Goal: Transaction & Acquisition: Purchase product/service

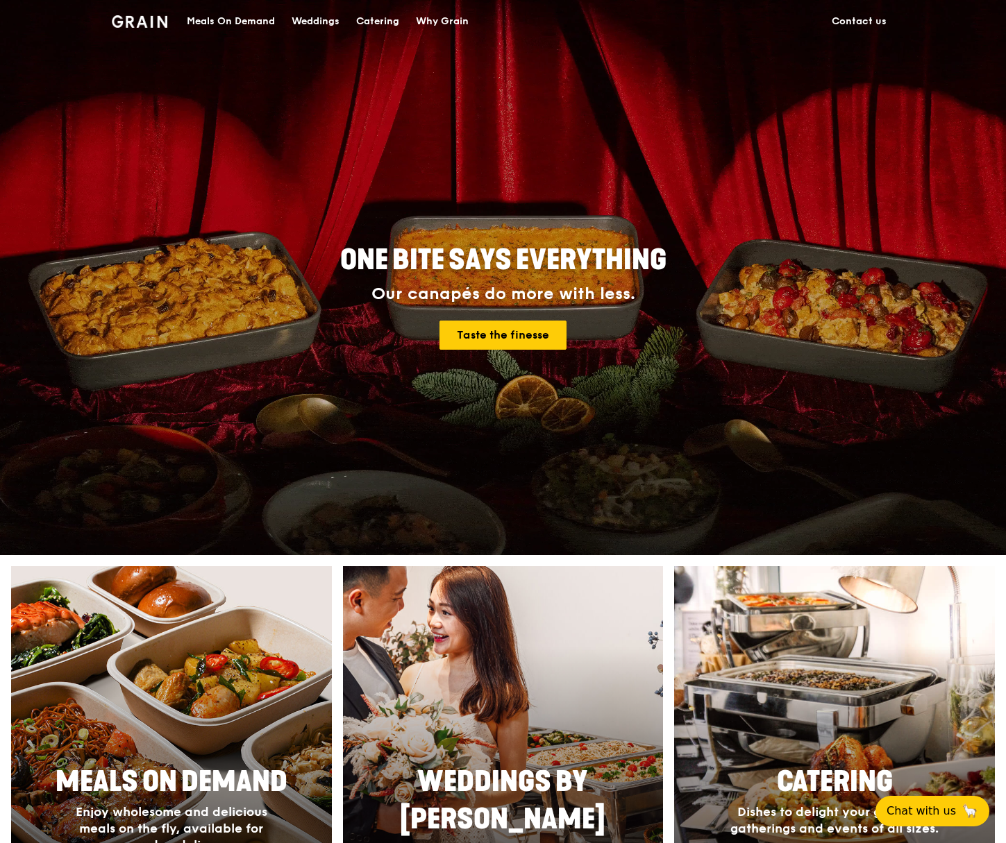
click at [260, 18] on div "Meals On Demand" at bounding box center [231, 22] width 88 height 42
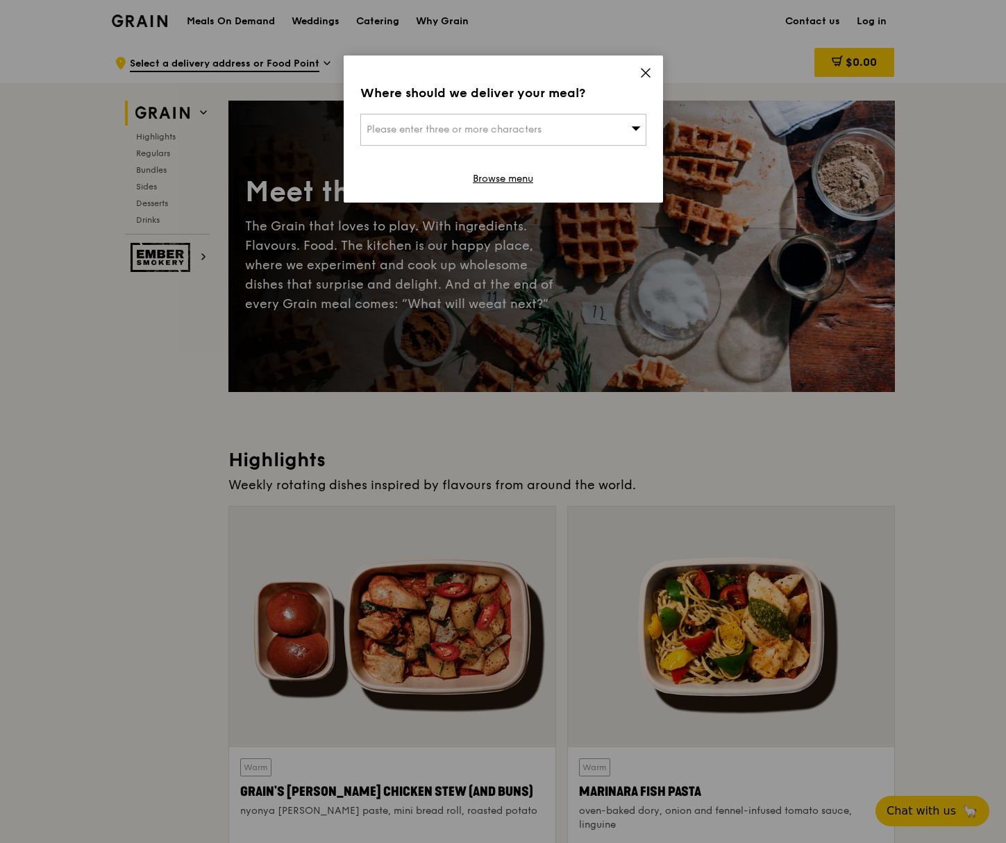
click at [638, 130] on icon at bounding box center [636, 128] width 10 height 10
click at [638, 130] on input "search" at bounding box center [503, 130] width 285 height 31
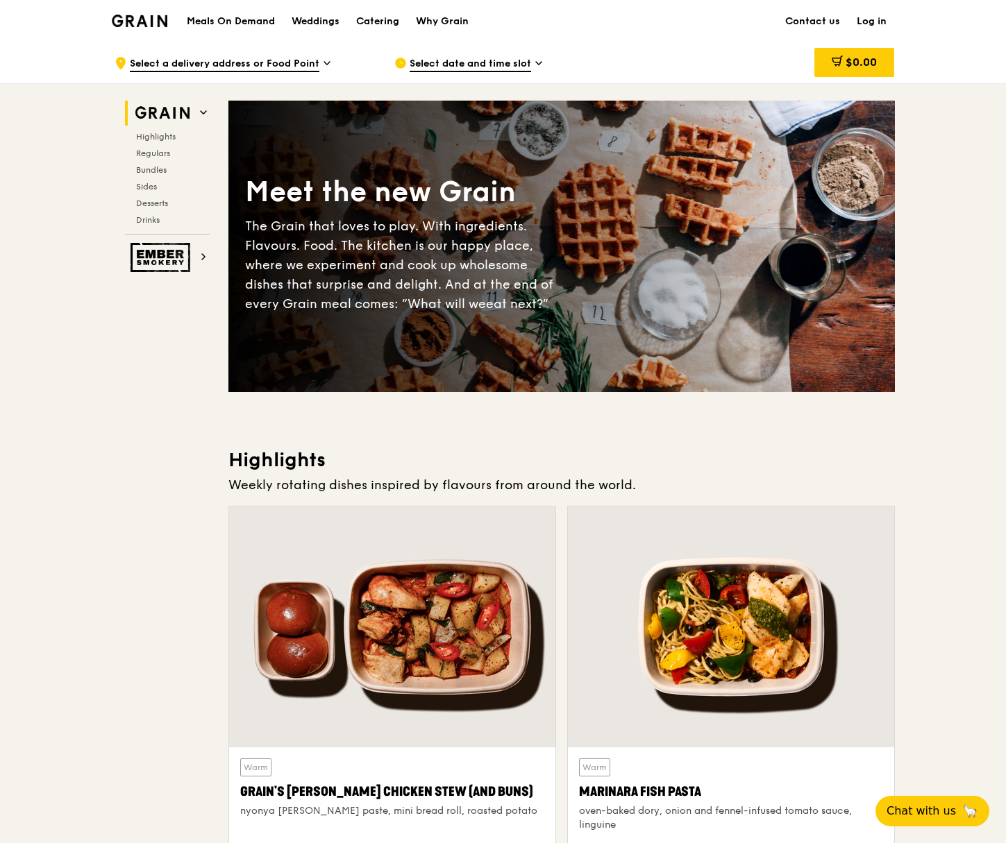
click at [279, 65] on span "Select a delivery address or Food Point" at bounding box center [224, 64] width 189 height 15
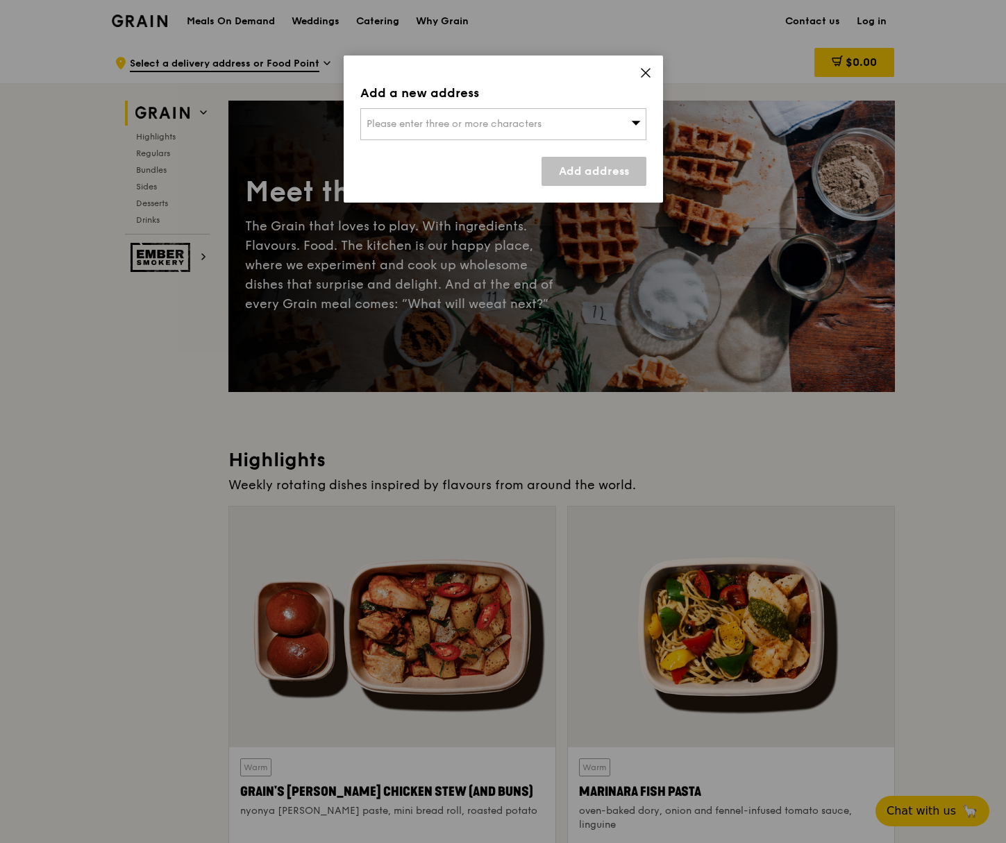
click at [389, 126] on span "Please enter three or more characters" at bounding box center [453, 124] width 175 height 12
paste input "[STREET_ADDRESS]"
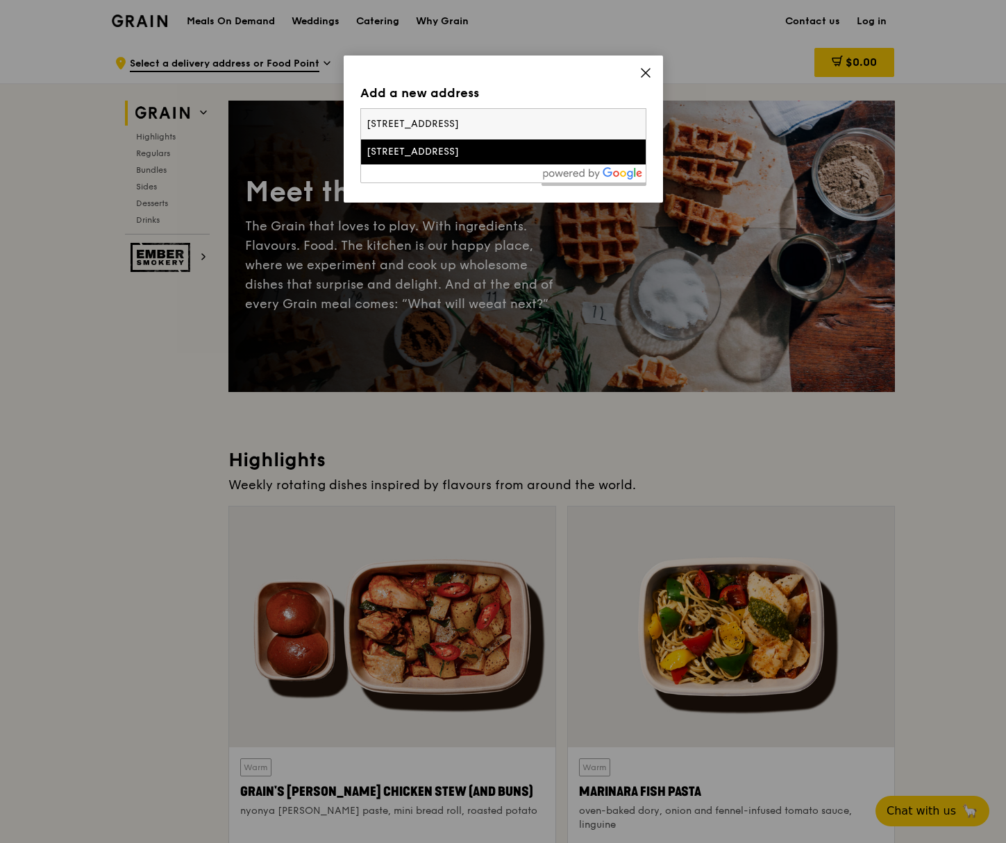
type input "[STREET_ADDRESS]"
click at [469, 143] on li "[STREET_ADDRESS]" at bounding box center [503, 151] width 285 height 25
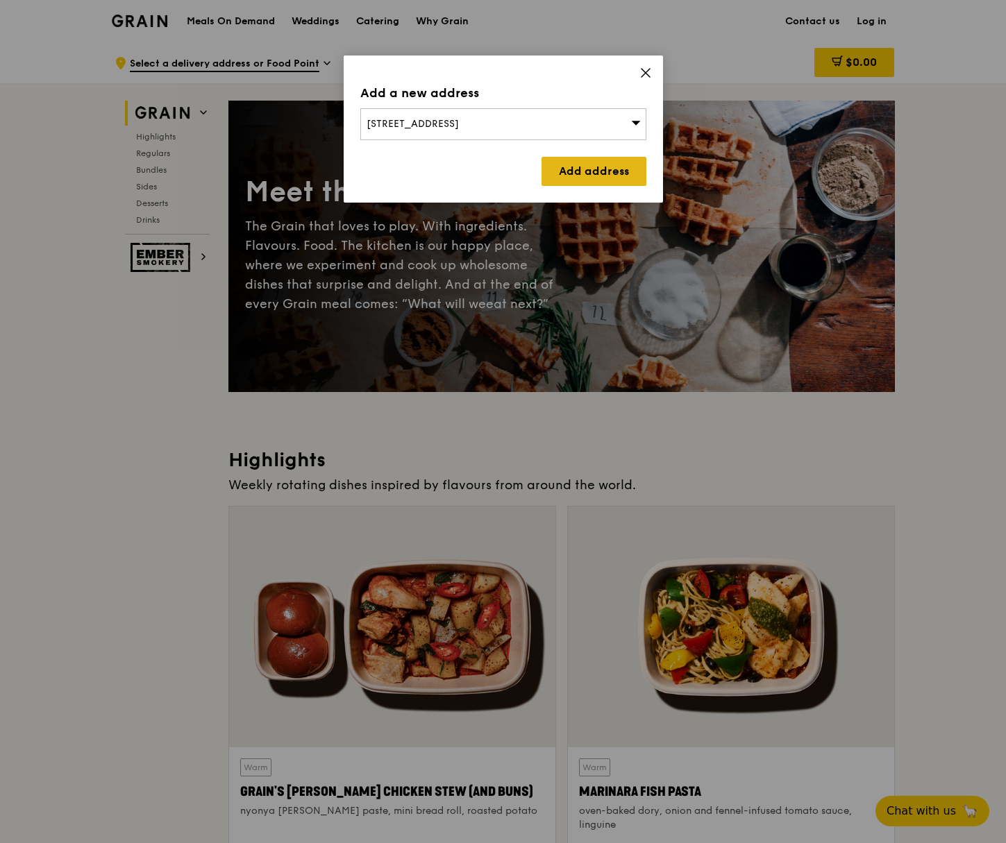
click at [565, 165] on link "Add address" at bounding box center [593, 171] width 105 height 29
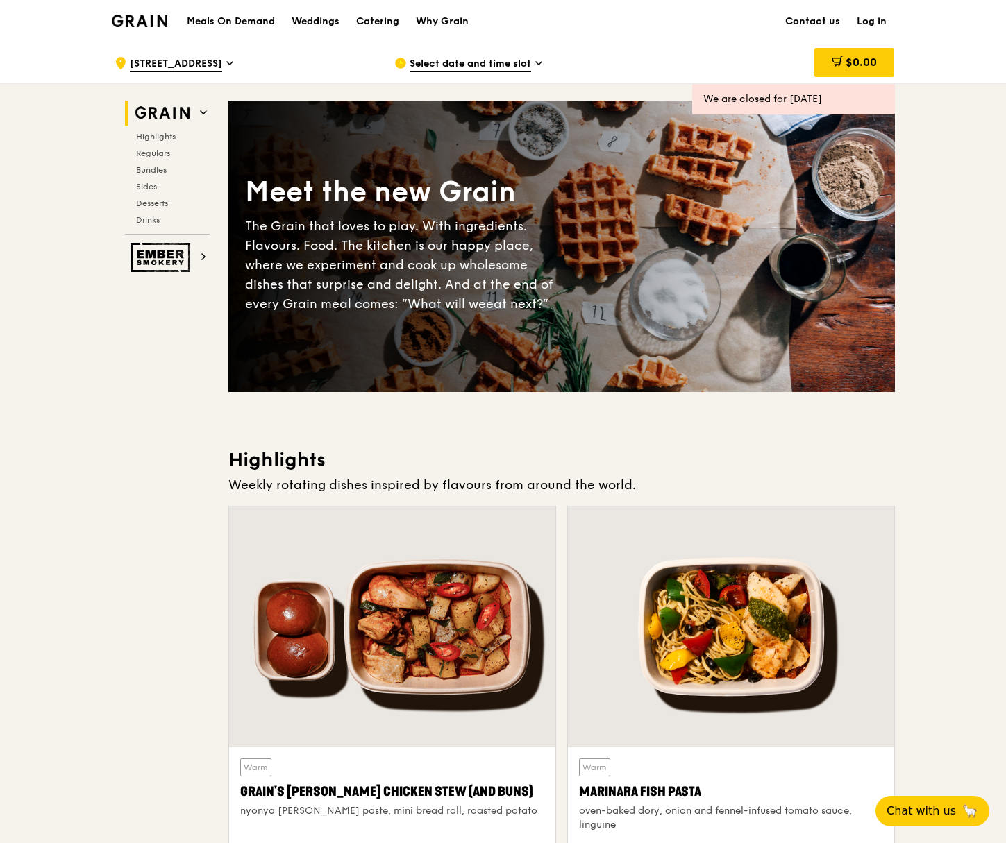
click at [534, 67] on div "Select date and time slot" at bounding box center [522, 63] width 257 height 42
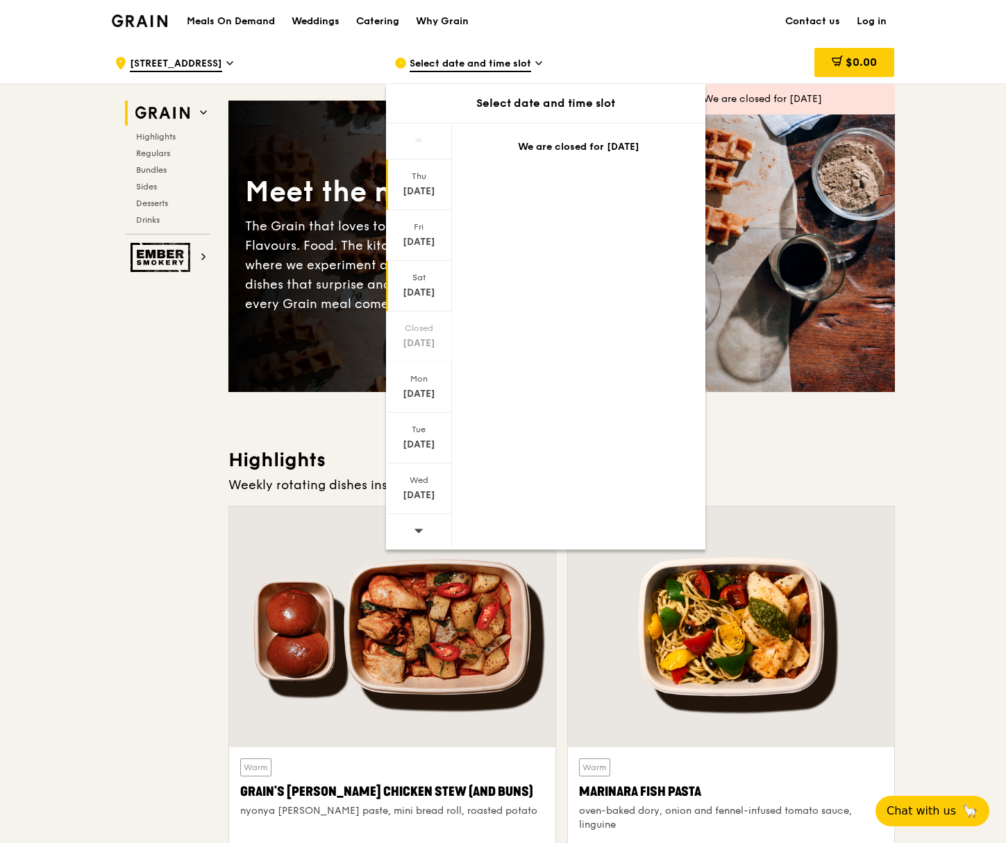
click at [417, 282] on div "Sat" at bounding box center [419, 277] width 62 height 11
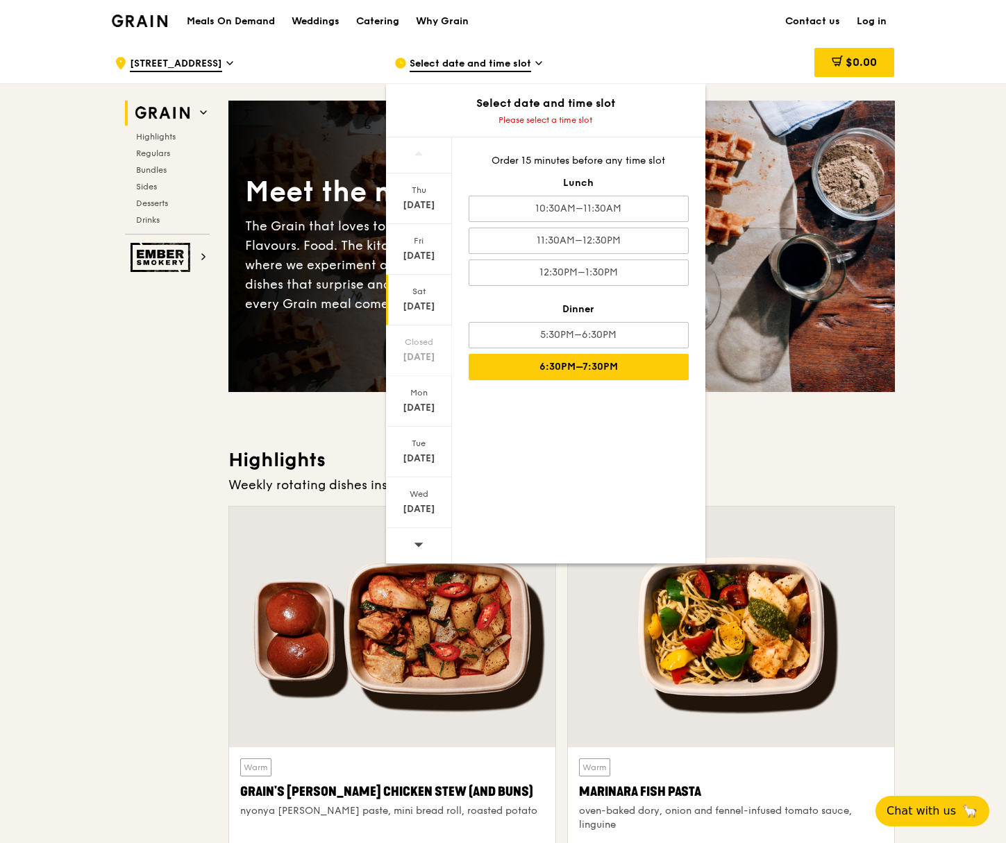
click at [560, 372] on div "6:30PM–7:30PM" at bounding box center [578, 367] width 220 height 26
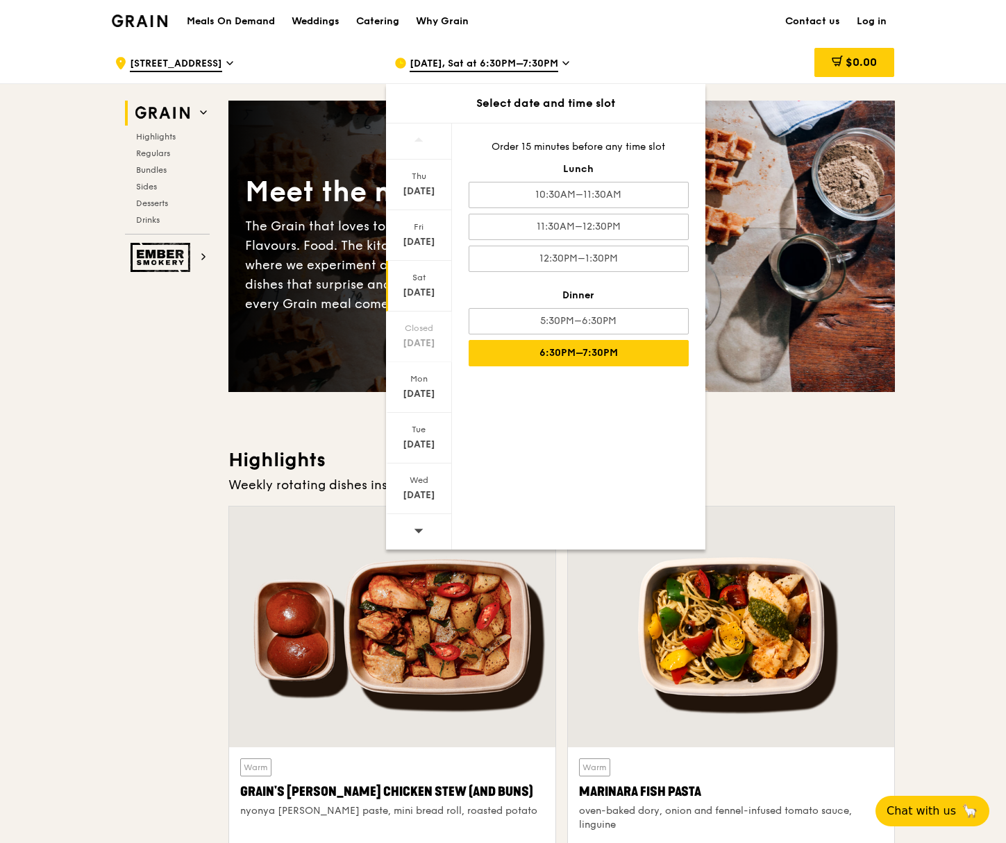
click at [582, 356] on div "6:30PM–7:30PM" at bounding box center [578, 353] width 220 height 26
click at [639, 64] on div "[DATE], Sat at 6:30PM–7:30PM" at bounding box center [522, 63] width 257 height 42
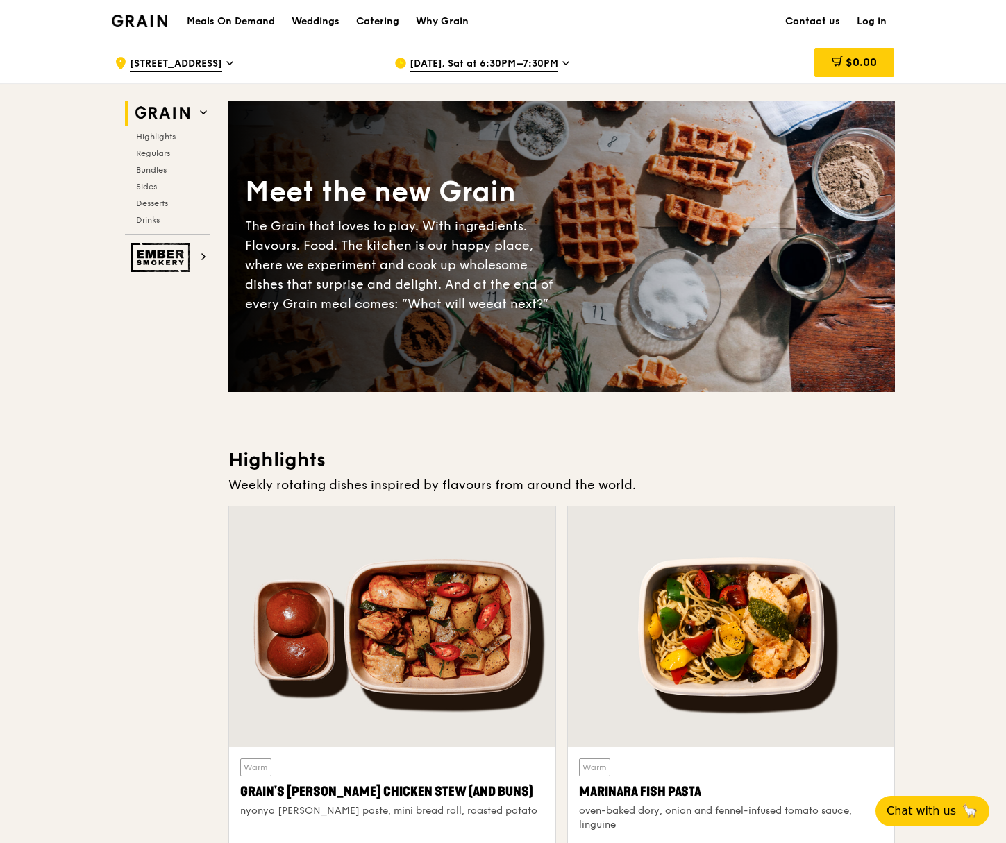
click at [872, 21] on link "Log in" at bounding box center [871, 22] width 46 height 42
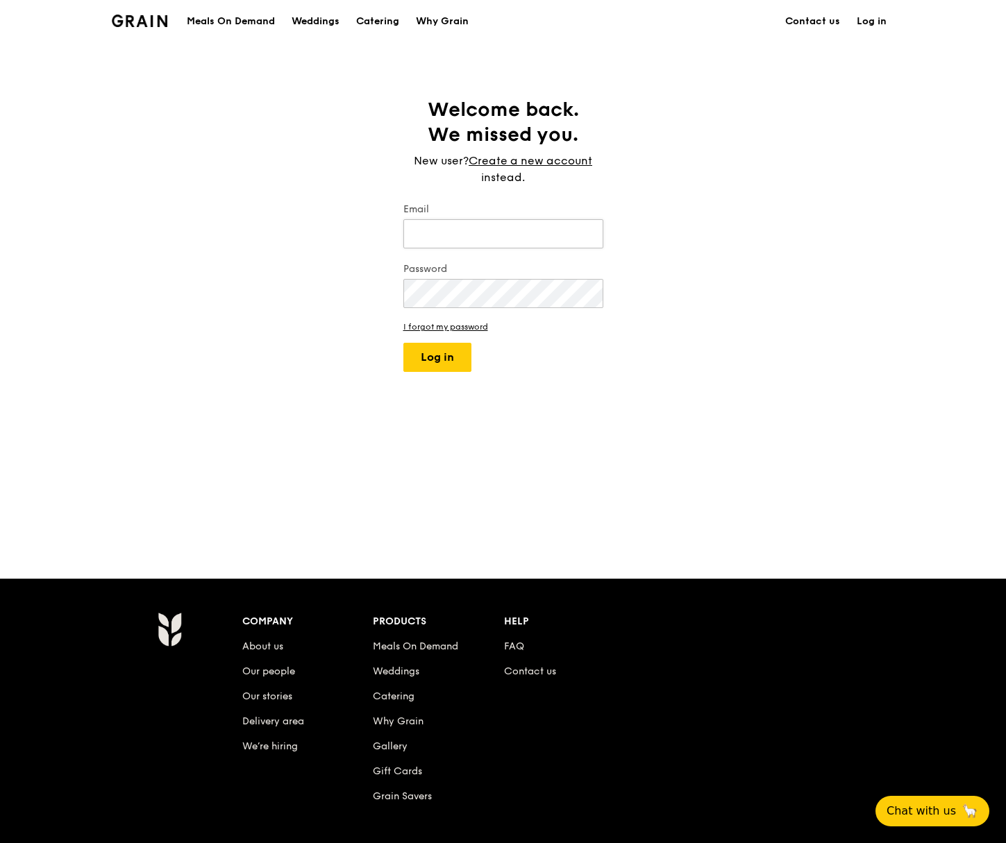
click at [485, 238] on input "Email" at bounding box center [503, 233] width 200 height 29
type input "[EMAIL_ADDRESS][DOMAIN_NAME]"
click at [453, 330] on link "I forgot my password" at bounding box center [503, 327] width 200 height 10
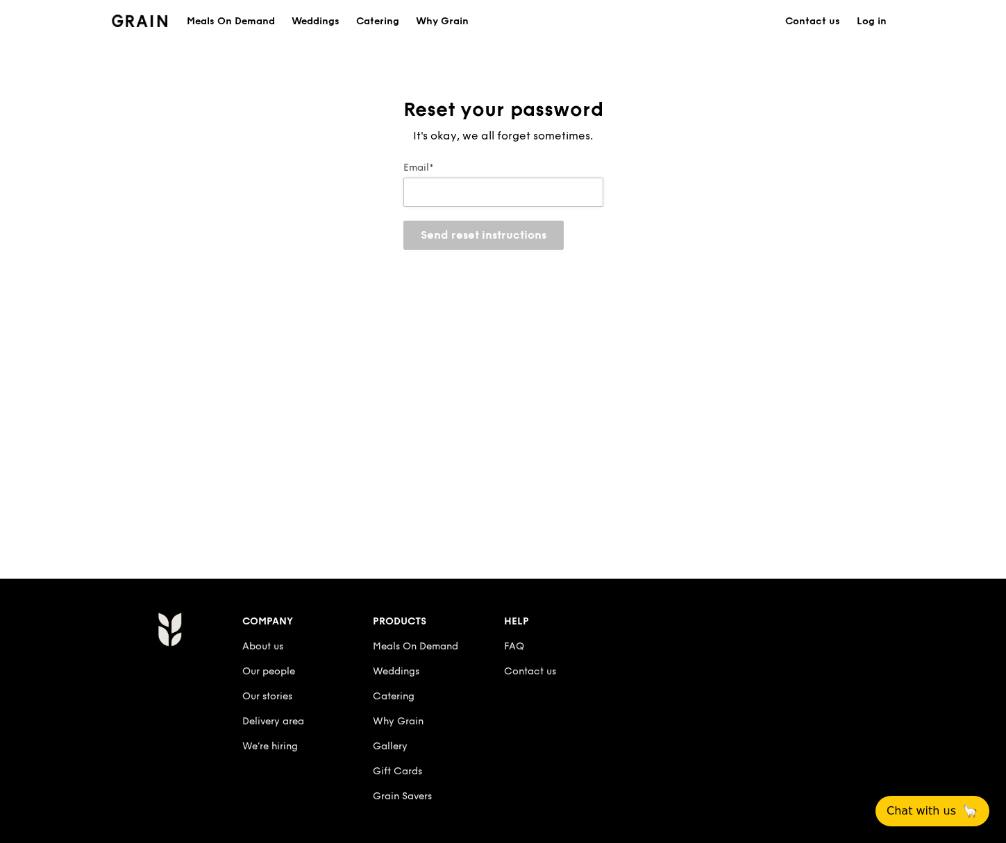
click at [462, 198] on input "Email*" at bounding box center [503, 192] width 200 height 29
type input "[EMAIL_ADDRESS][DOMAIN_NAME]"
click at [471, 235] on button "Send reset instructions" at bounding box center [483, 235] width 160 height 29
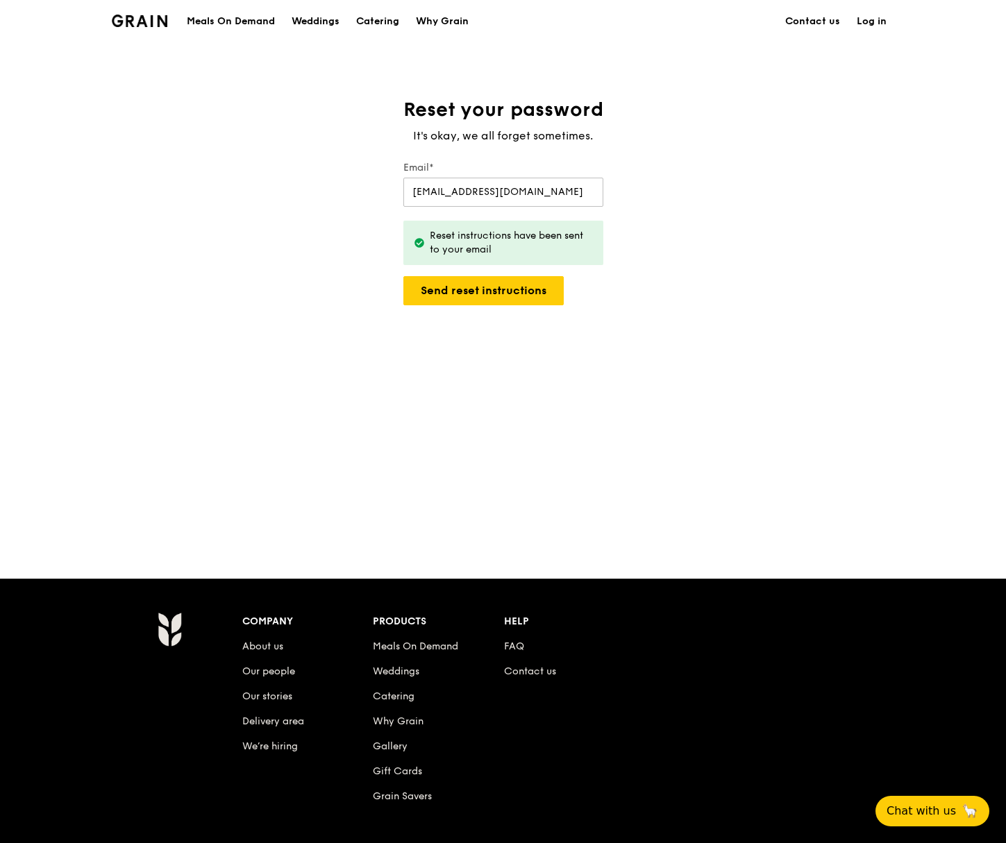
click at [870, 17] on link "Log in" at bounding box center [871, 22] width 46 height 42
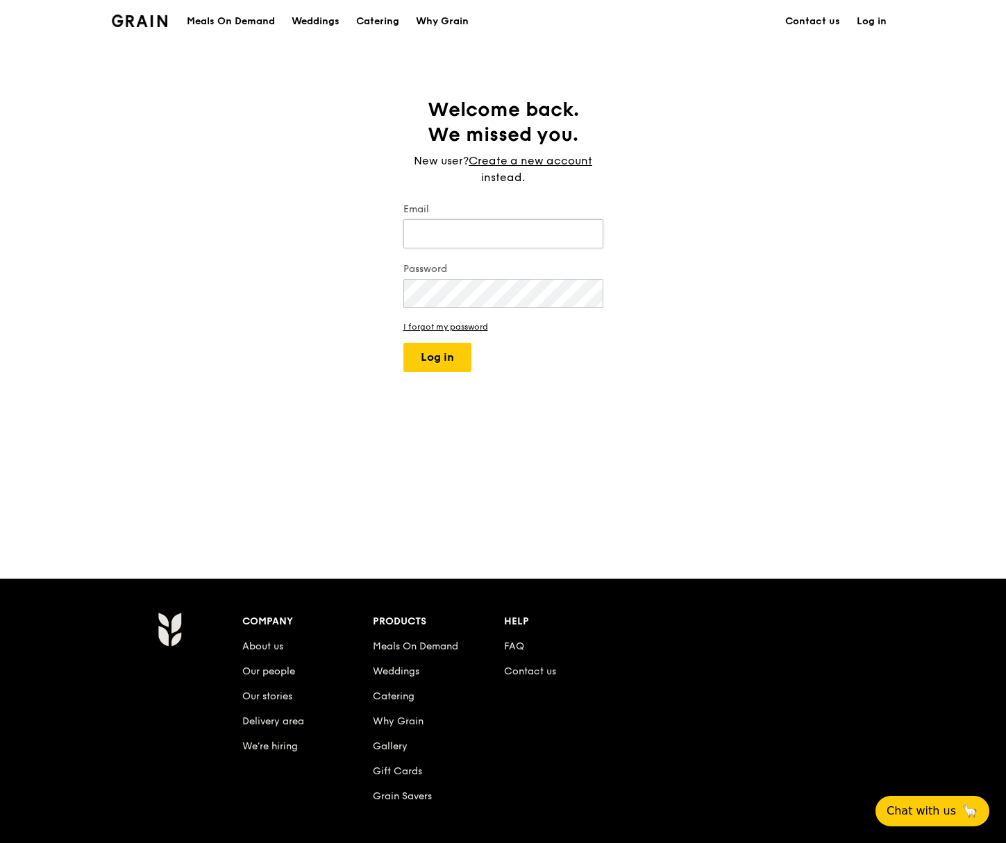
click at [512, 233] on input "Email" at bounding box center [503, 233] width 200 height 29
type input "[EMAIL_ADDRESS][DOMAIN_NAME]"
click at [439, 359] on button "Log in" at bounding box center [437, 357] width 68 height 29
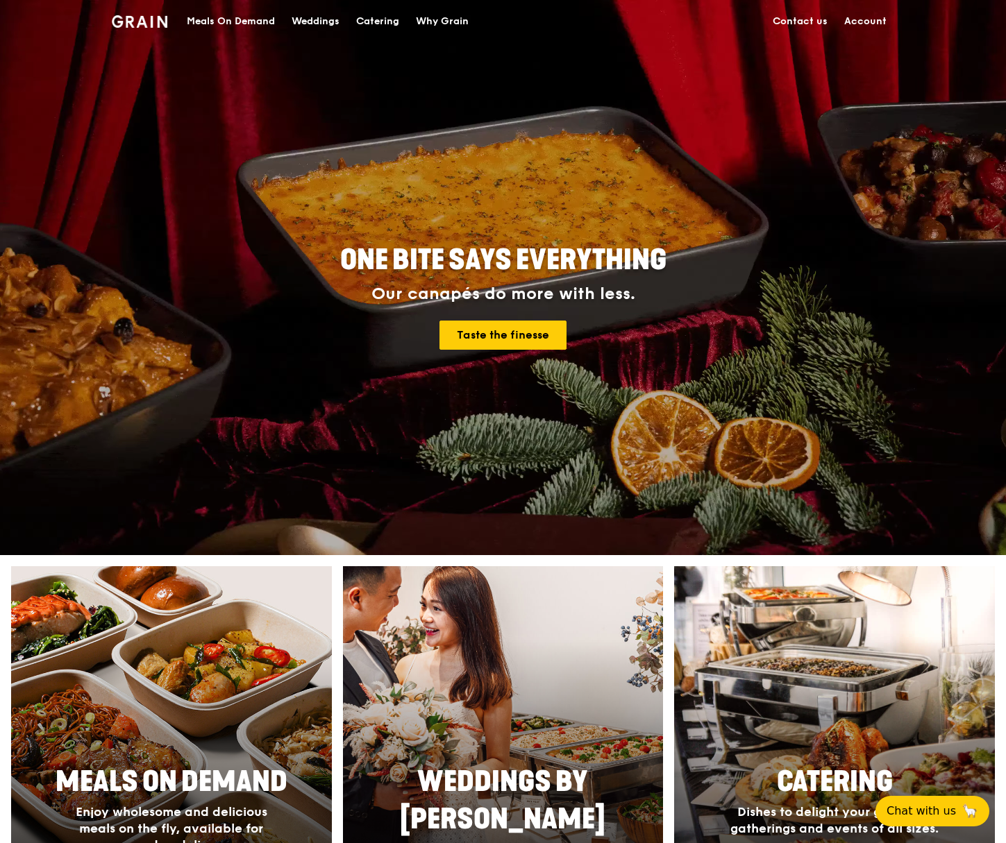
click at [253, 21] on div "Meals On Demand" at bounding box center [231, 22] width 88 height 42
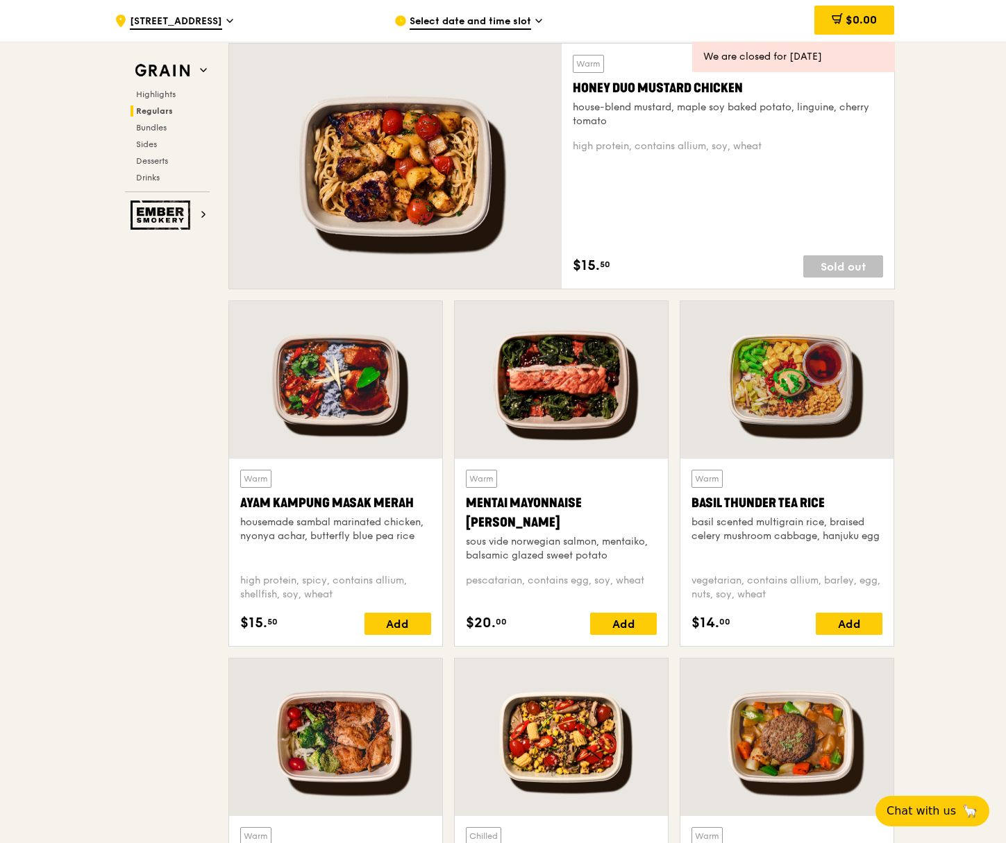
scroll to position [972, 0]
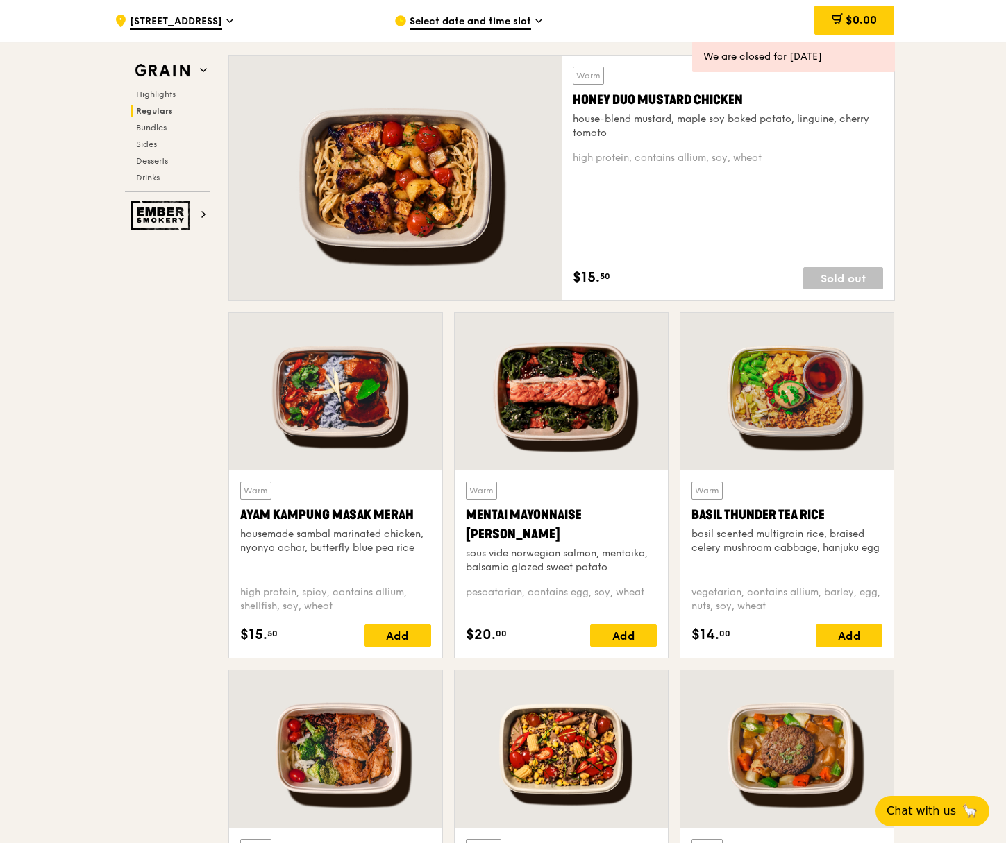
click at [405, 19] on icon at bounding box center [401, 21] width 10 height 10
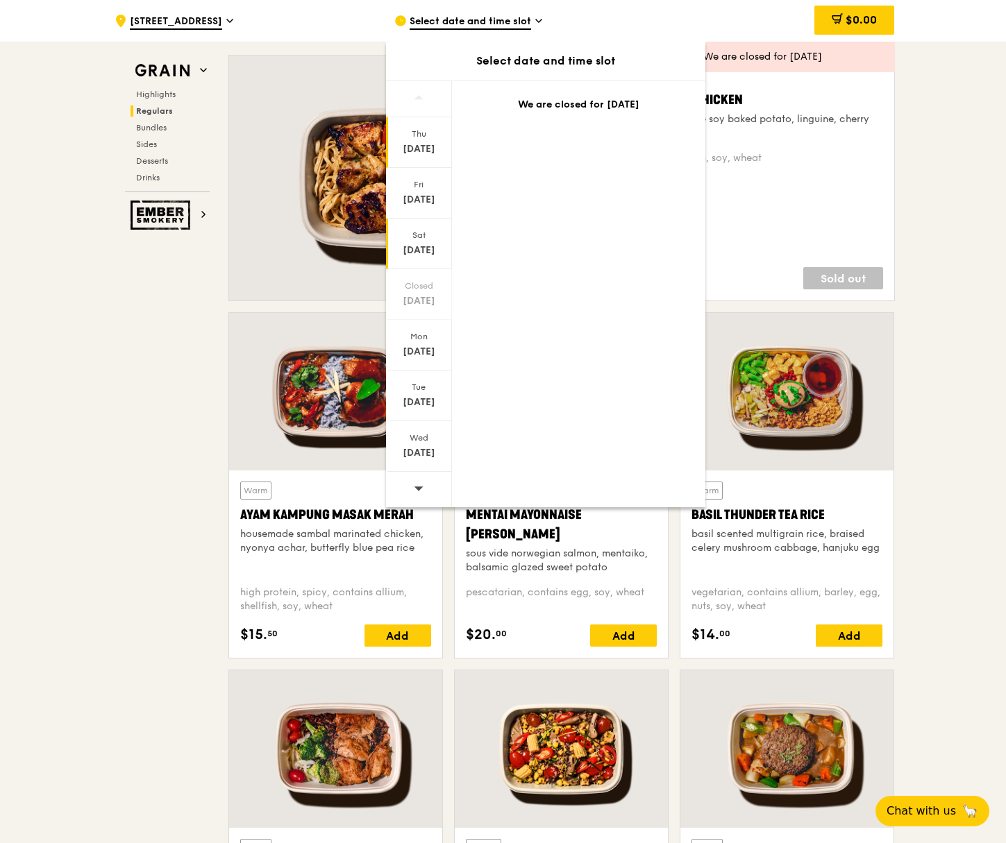
click at [421, 244] on div "[DATE]" at bounding box center [419, 251] width 62 height 14
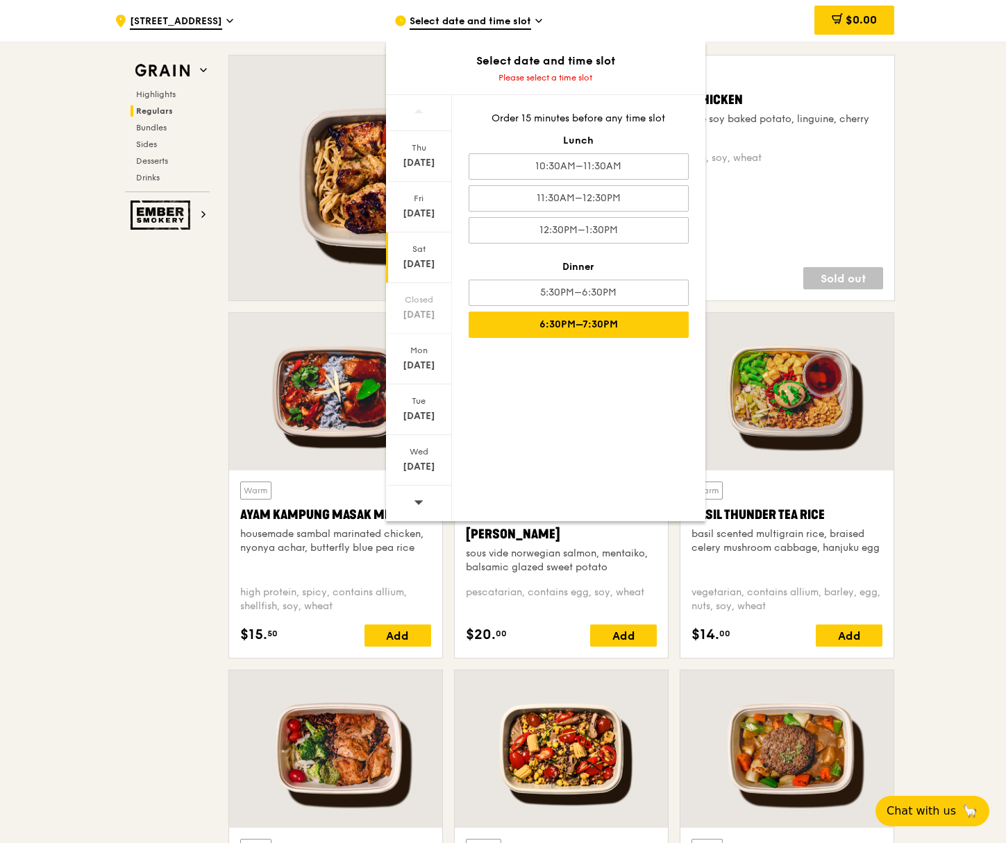
click at [532, 321] on div "6:30PM–7:30PM" at bounding box center [578, 325] width 220 height 26
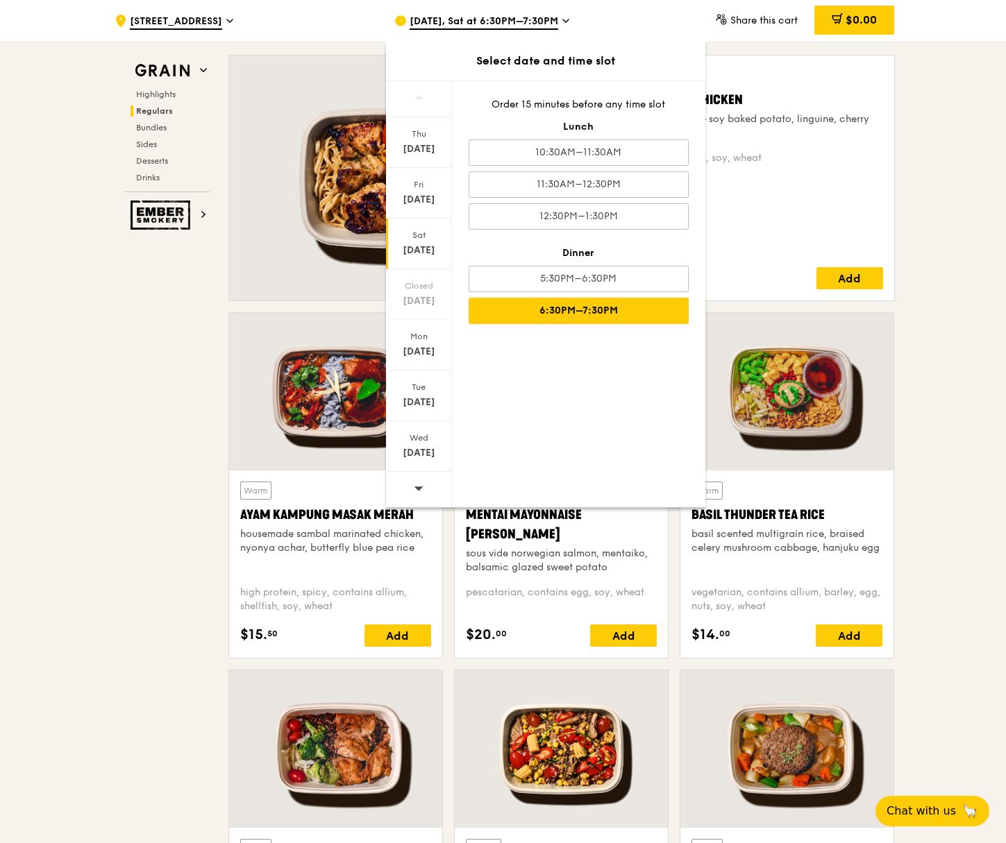
click at [583, 312] on div "6:30PM–7:30PM" at bounding box center [578, 311] width 220 height 26
click at [775, 209] on div "Warm Honey Duo Mustard Chicken house-blend mustard, maple soy baked potato, lin…" at bounding box center [728, 178] width 310 height 223
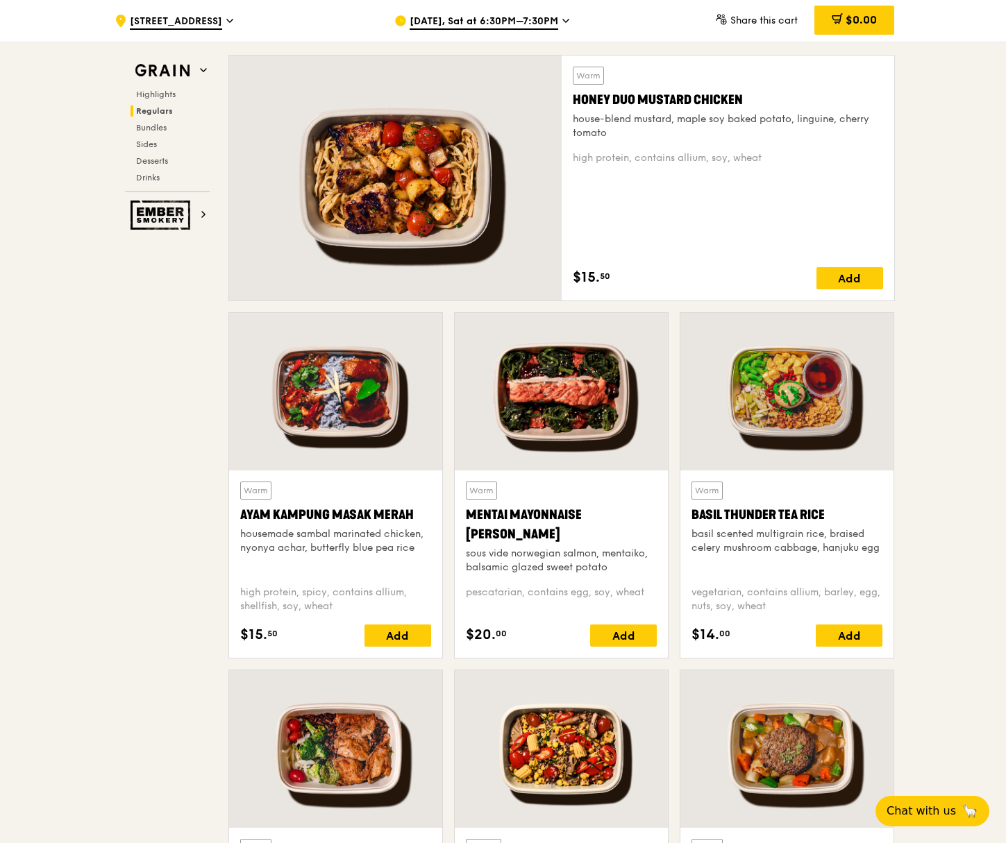
click at [544, 25] on span "[DATE], Sat at 6:30PM–7:30PM" at bounding box center [483, 22] width 149 height 15
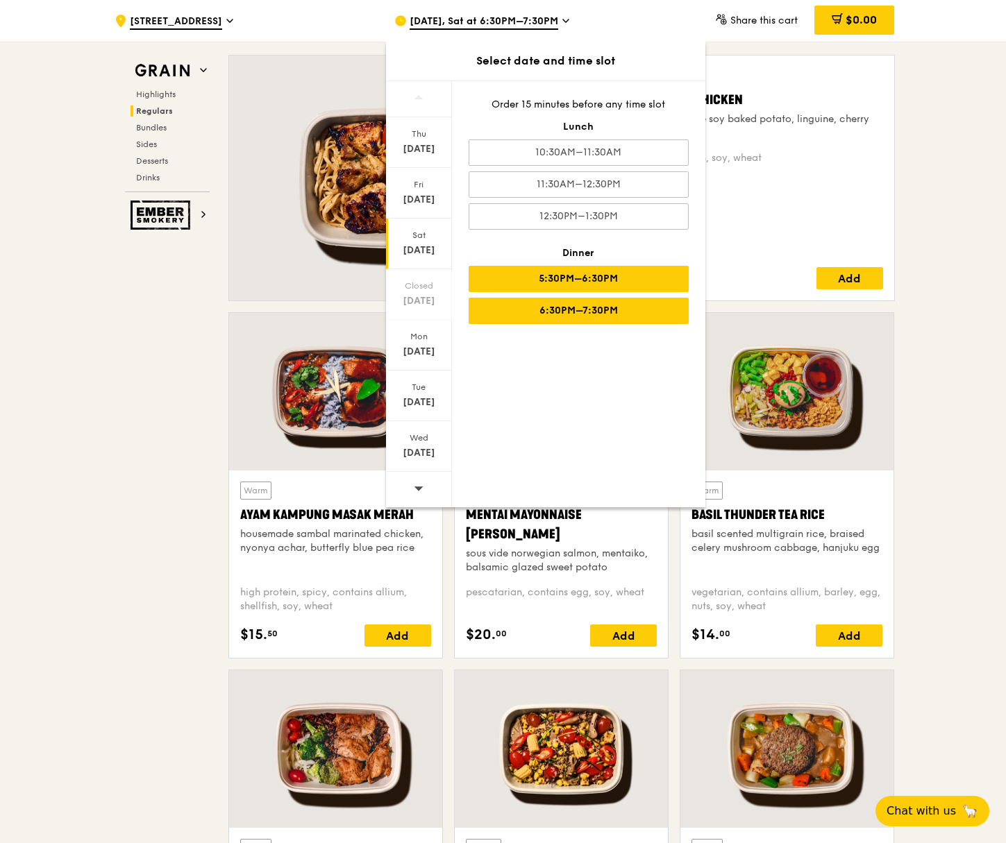
click at [641, 284] on div "5:30PM–6:30PM" at bounding box center [578, 279] width 220 height 26
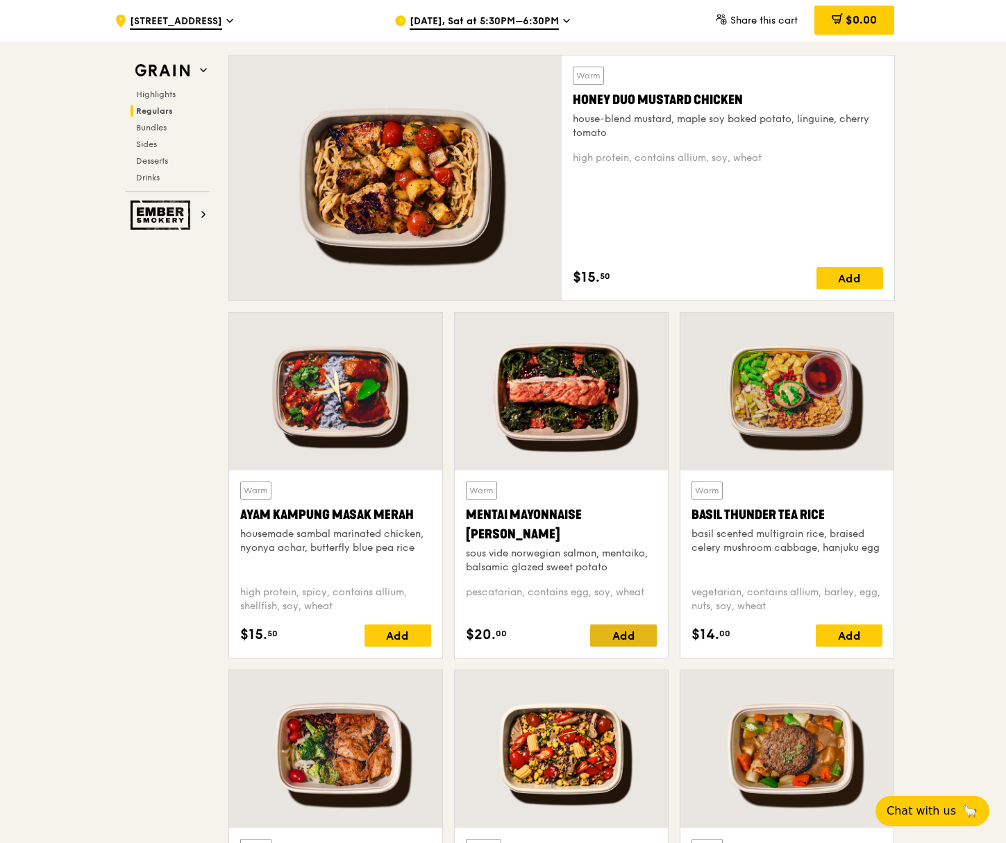
click at [627, 636] on div "Add" at bounding box center [623, 636] width 67 height 22
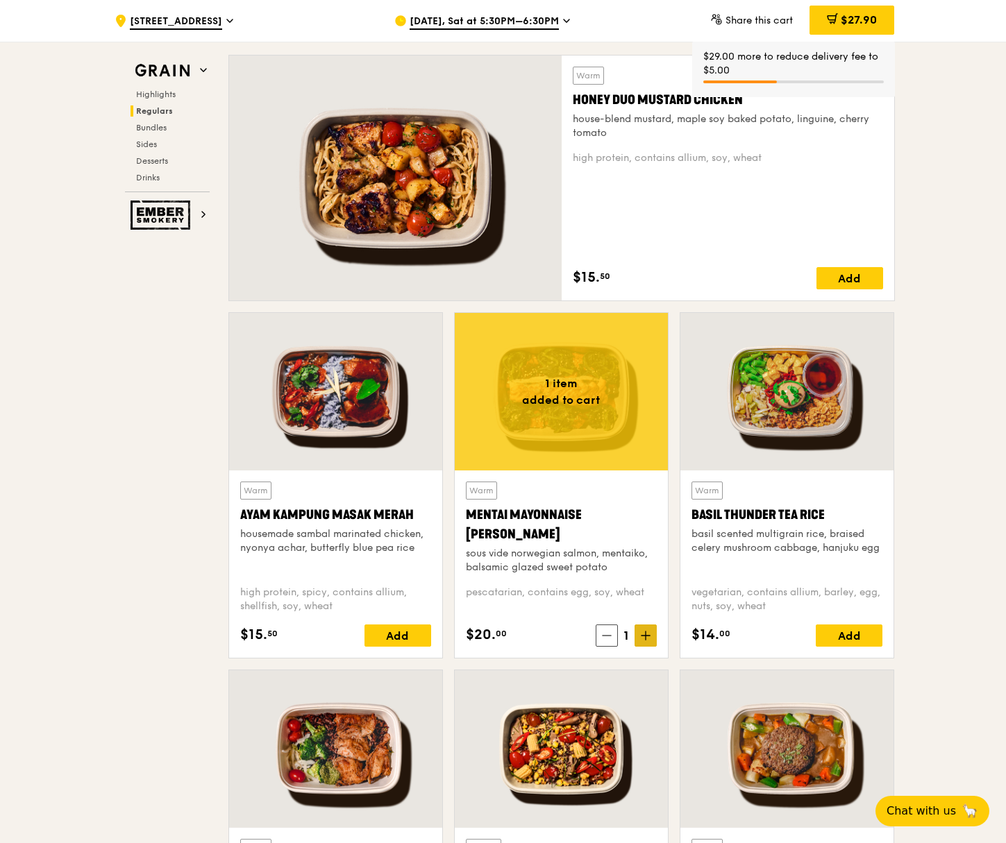
click at [648, 634] on icon at bounding box center [646, 636] width 10 height 10
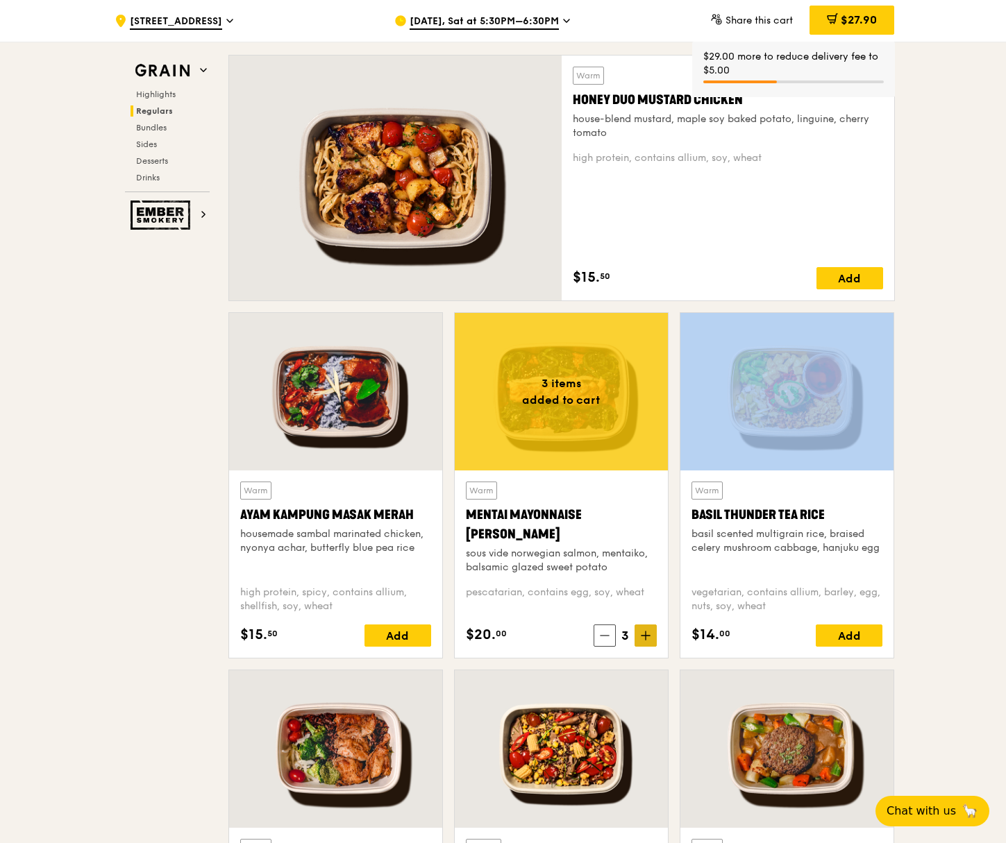
click at [648, 634] on icon at bounding box center [646, 636] width 10 height 10
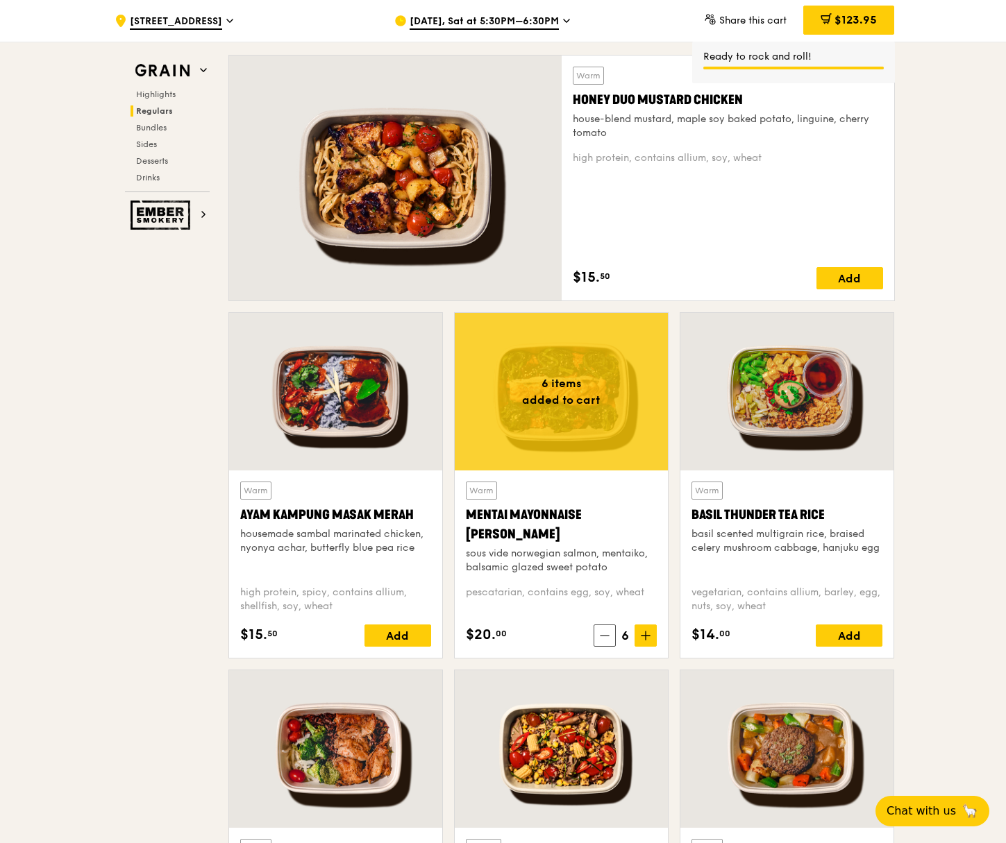
drag, startPoint x: 942, startPoint y: 244, endPoint x: 883, endPoint y: 207, distance: 69.3
click at [858, 278] on div "Add" at bounding box center [849, 278] width 67 height 22
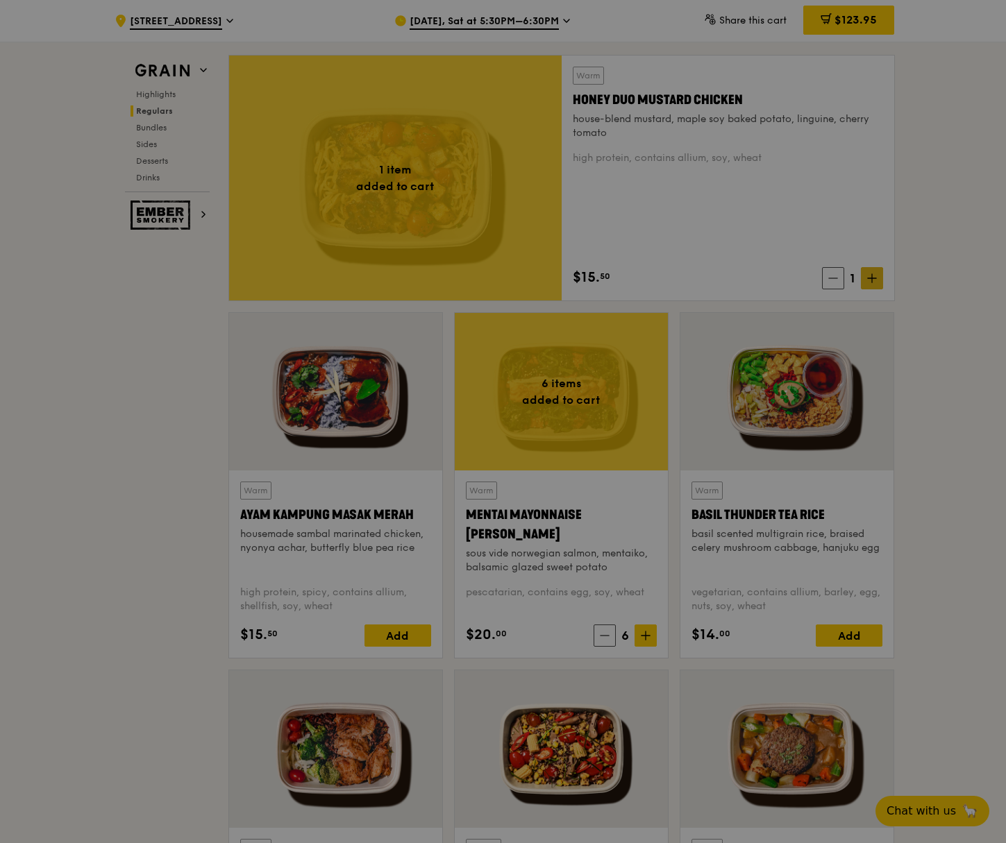
click at [879, 278] on div at bounding box center [503, 421] width 1006 height 843
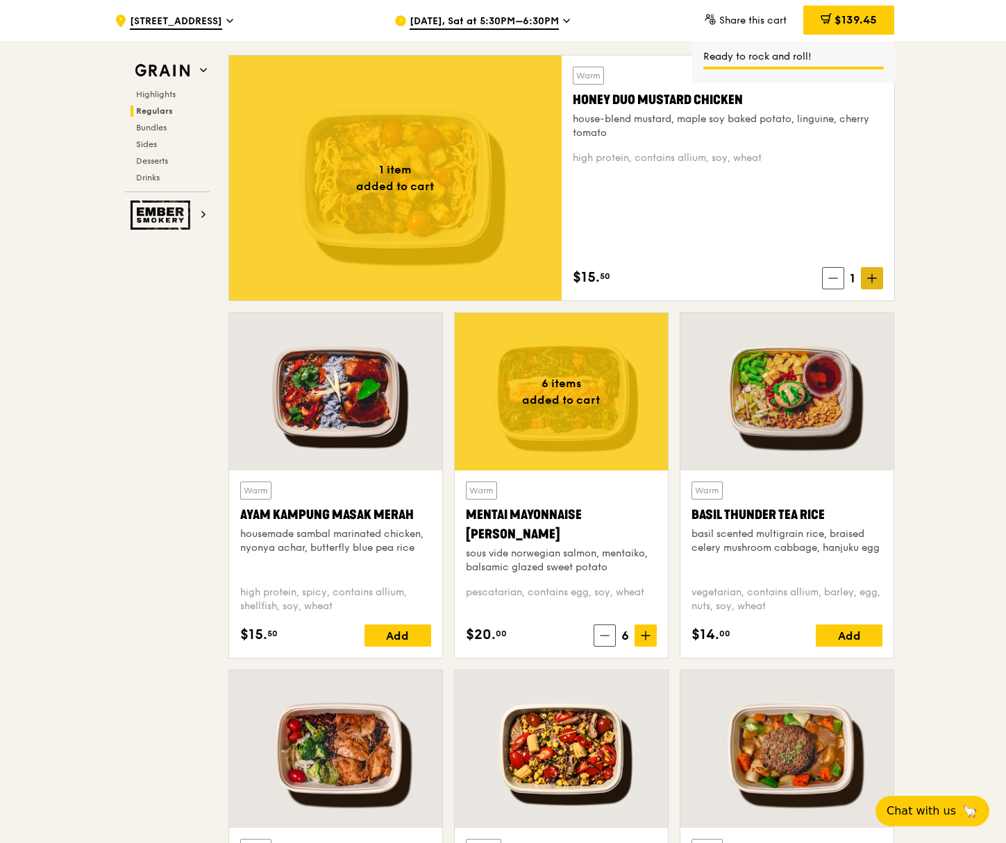
click at [874, 278] on icon at bounding box center [872, 278] width 10 height 10
click at [874, 277] on icon at bounding box center [872, 278] width 10 height 10
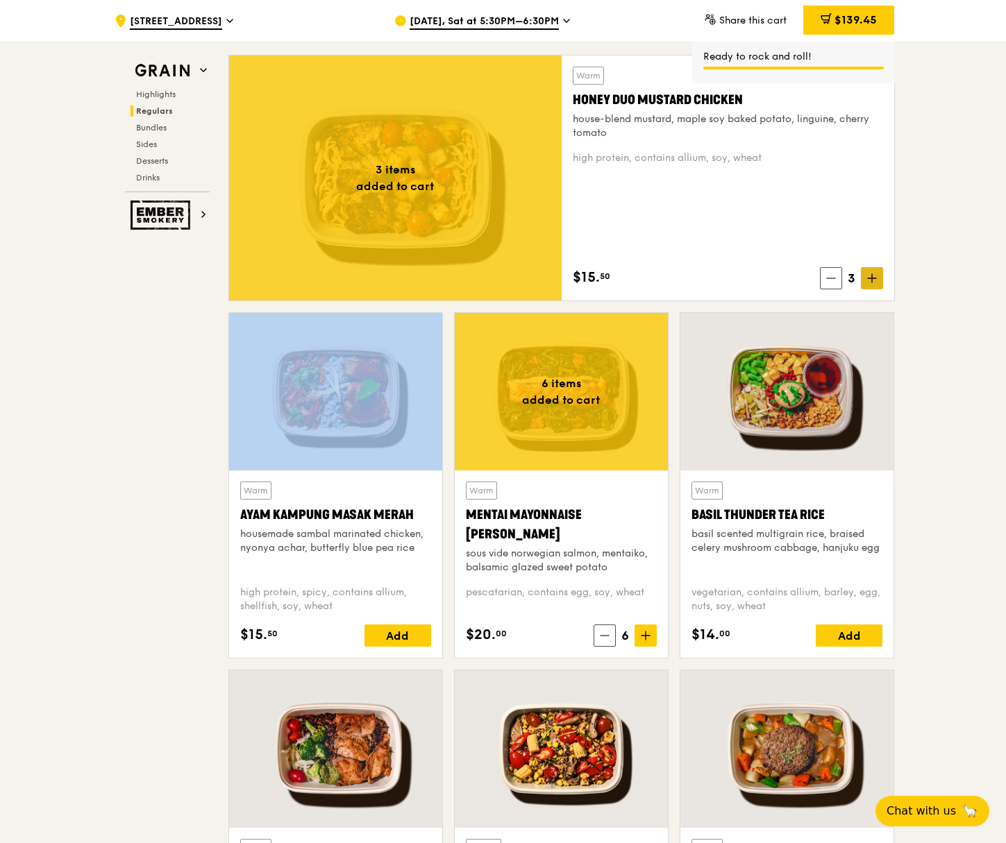
click at [874, 277] on icon at bounding box center [872, 278] width 10 height 10
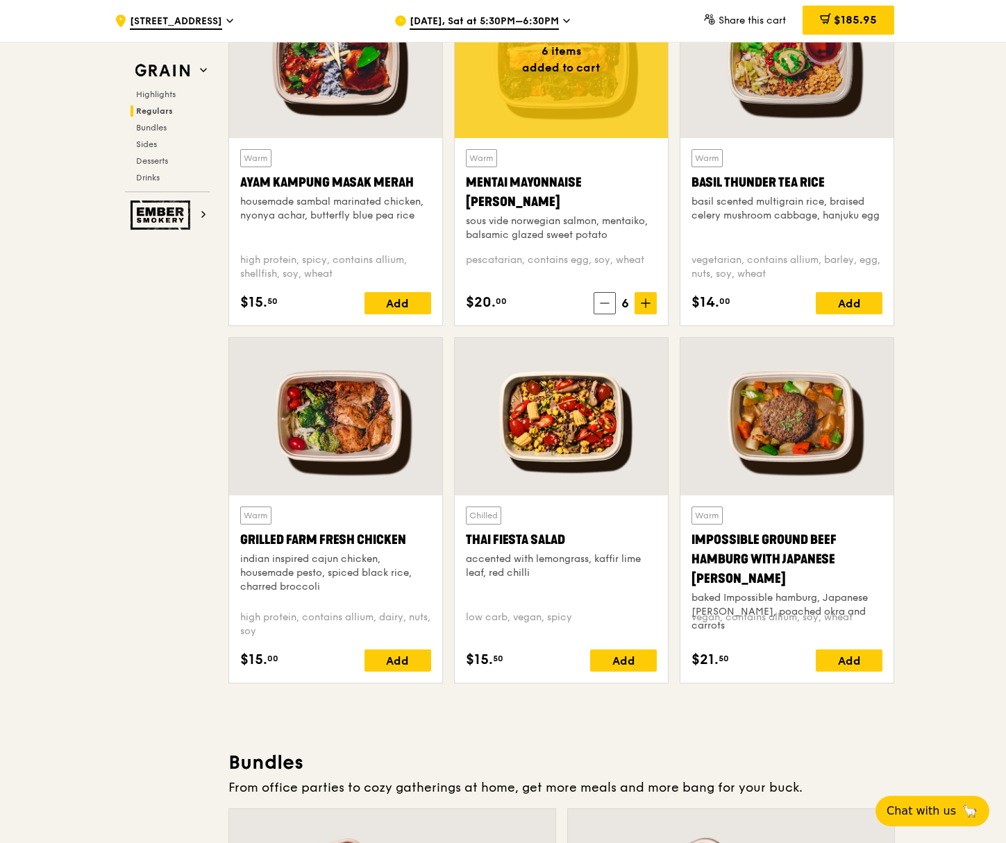
scroll to position [1319, 0]
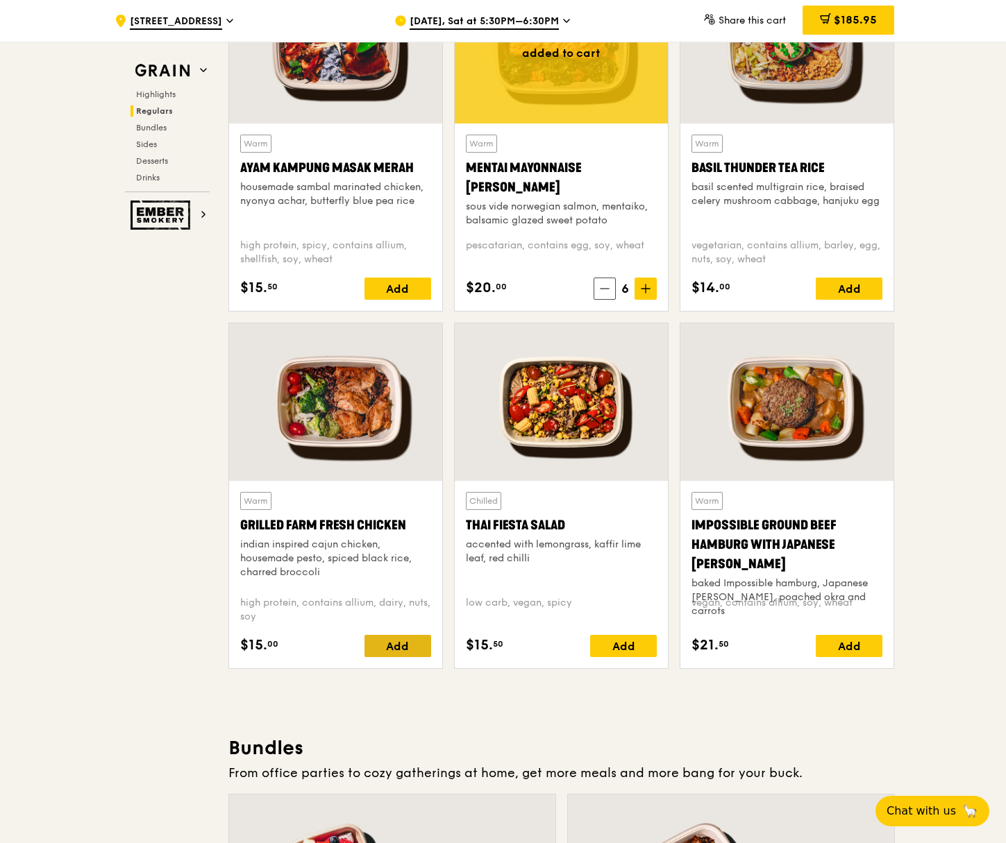
click at [409, 646] on div "Add" at bounding box center [397, 646] width 67 height 22
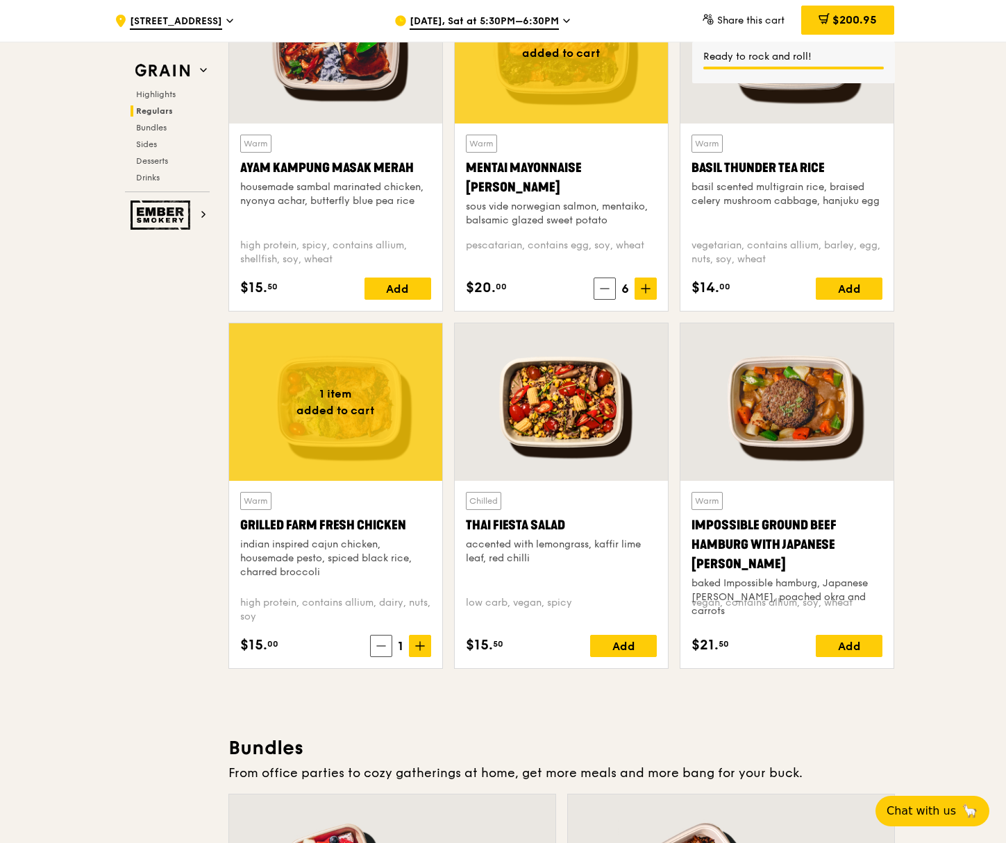
click at [418, 648] on icon at bounding box center [420, 646] width 10 height 10
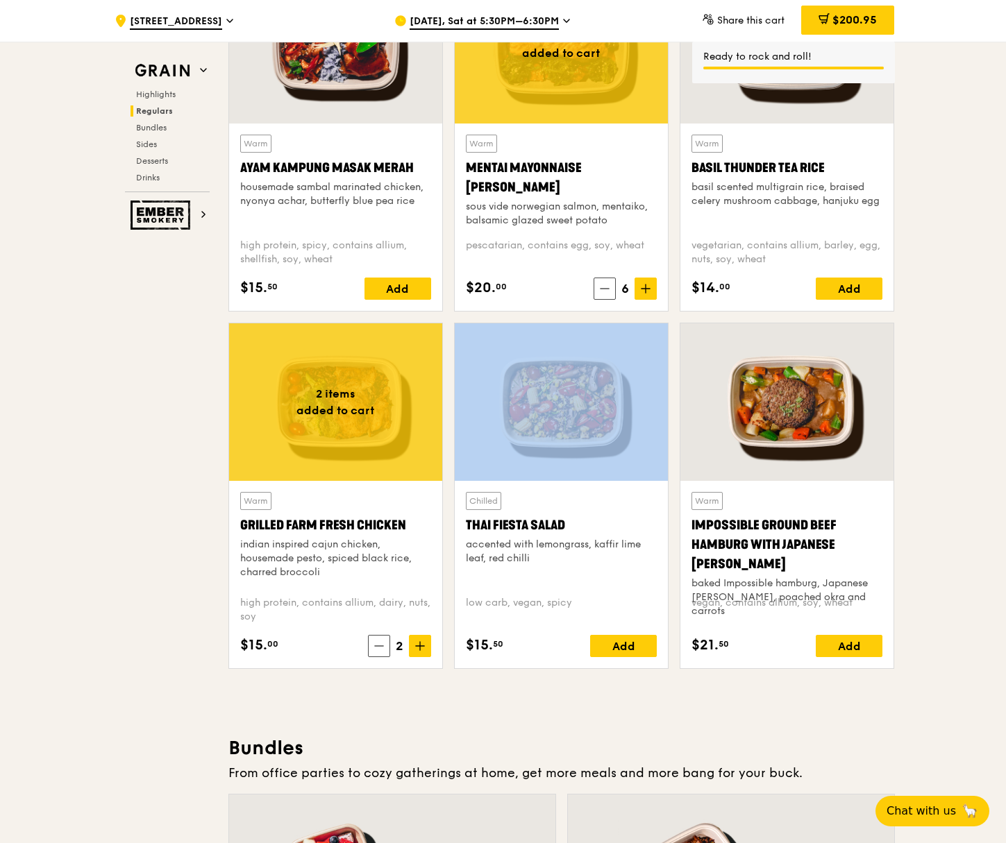
click at [418, 648] on icon at bounding box center [420, 646] width 10 height 10
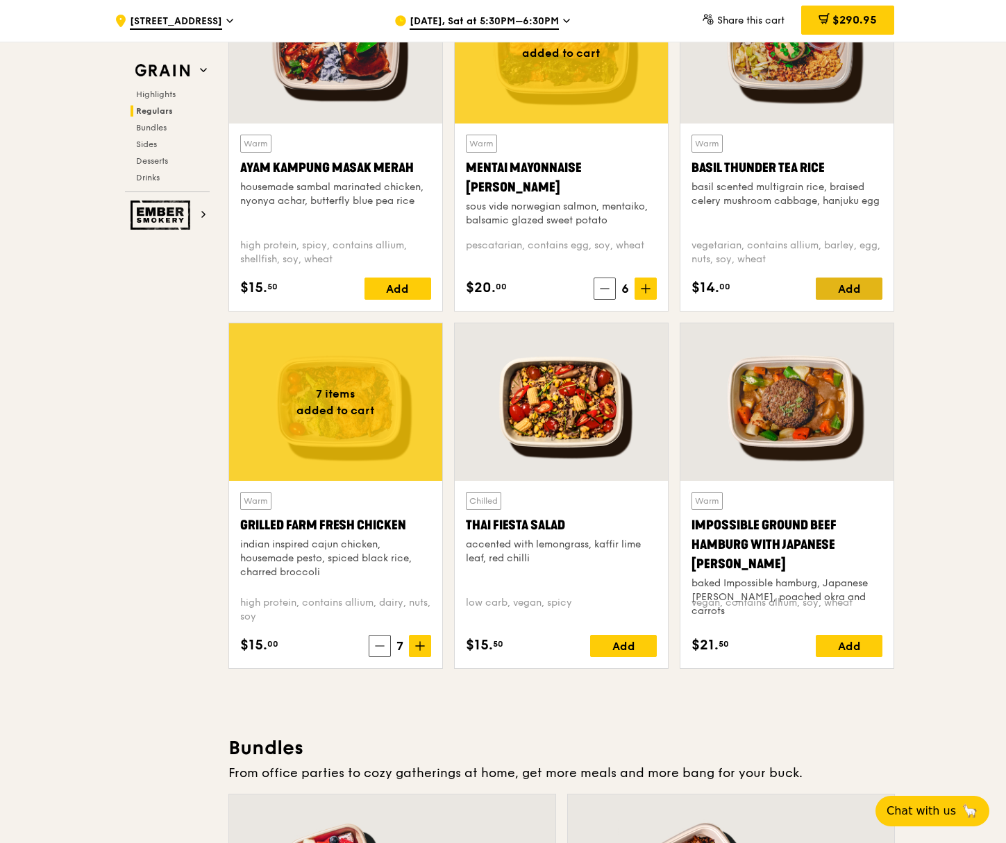
click at [842, 296] on div "Add" at bounding box center [848, 289] width 67 height 22
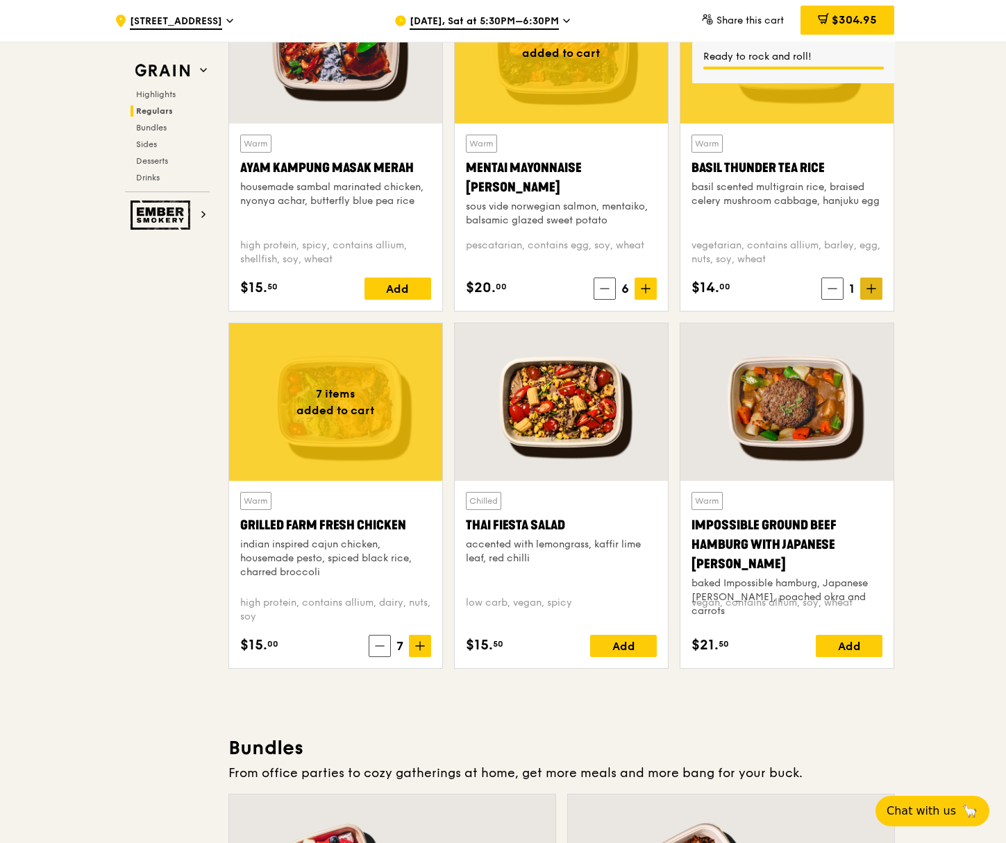
click at [873, 292] on icon at bounding box center [871, 289] width 10 height 10
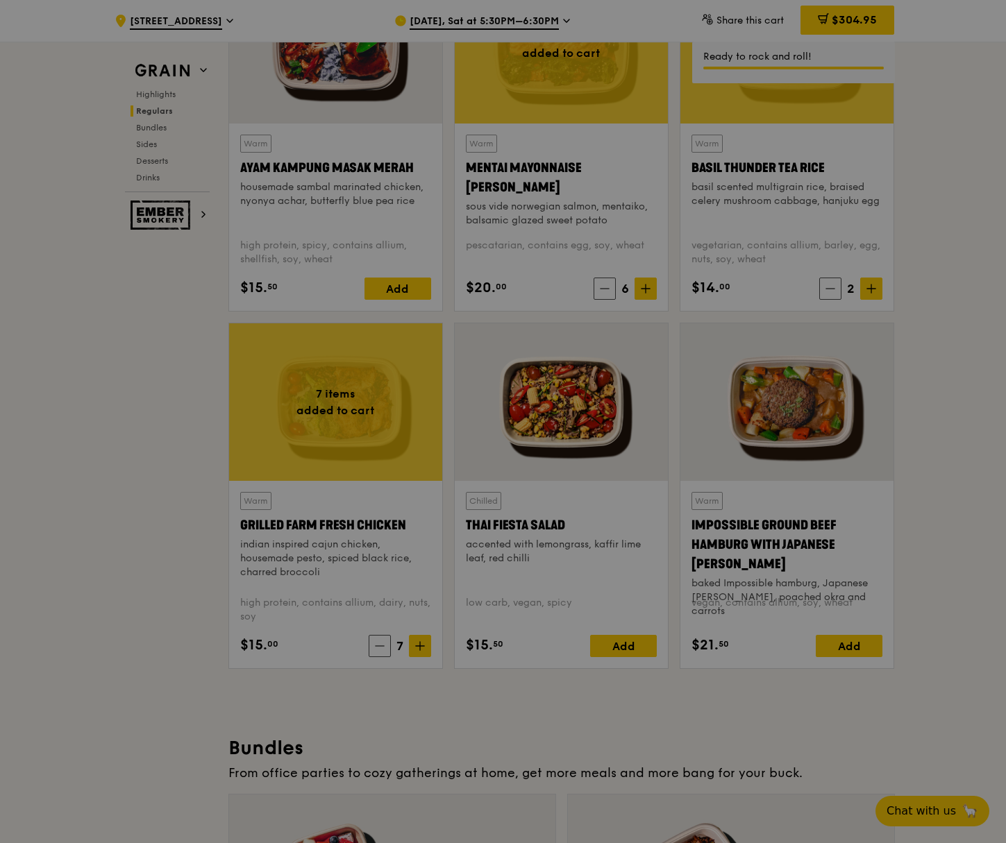
click at [942, 303] on div at bounding box center [503, 421] width 1006 height 843
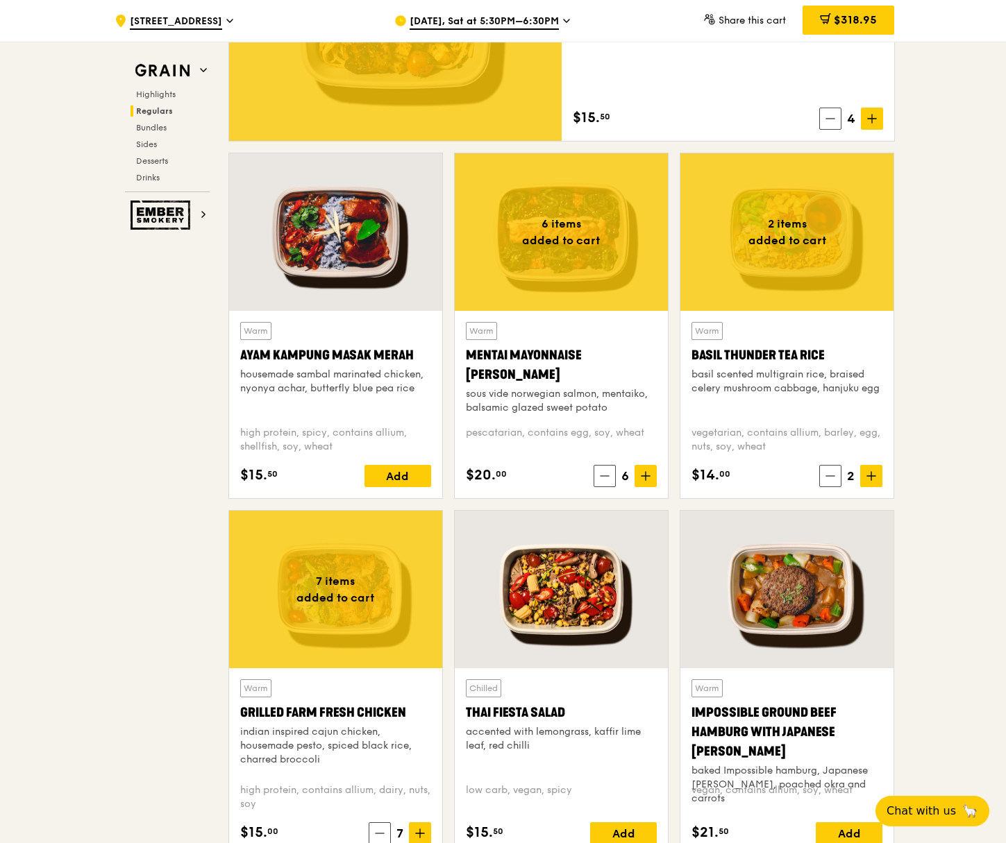
scroll to position [972, 0]
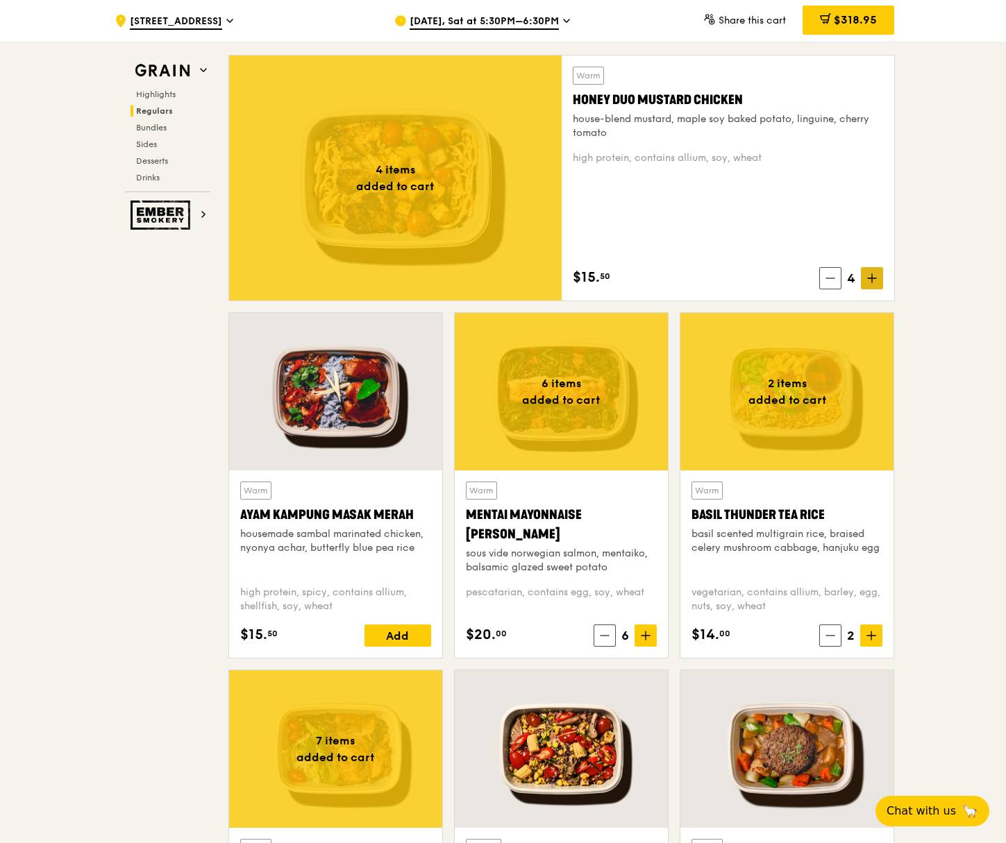
click at [875, 278] on icon at bounding box center [872, 278] width 10 height 10
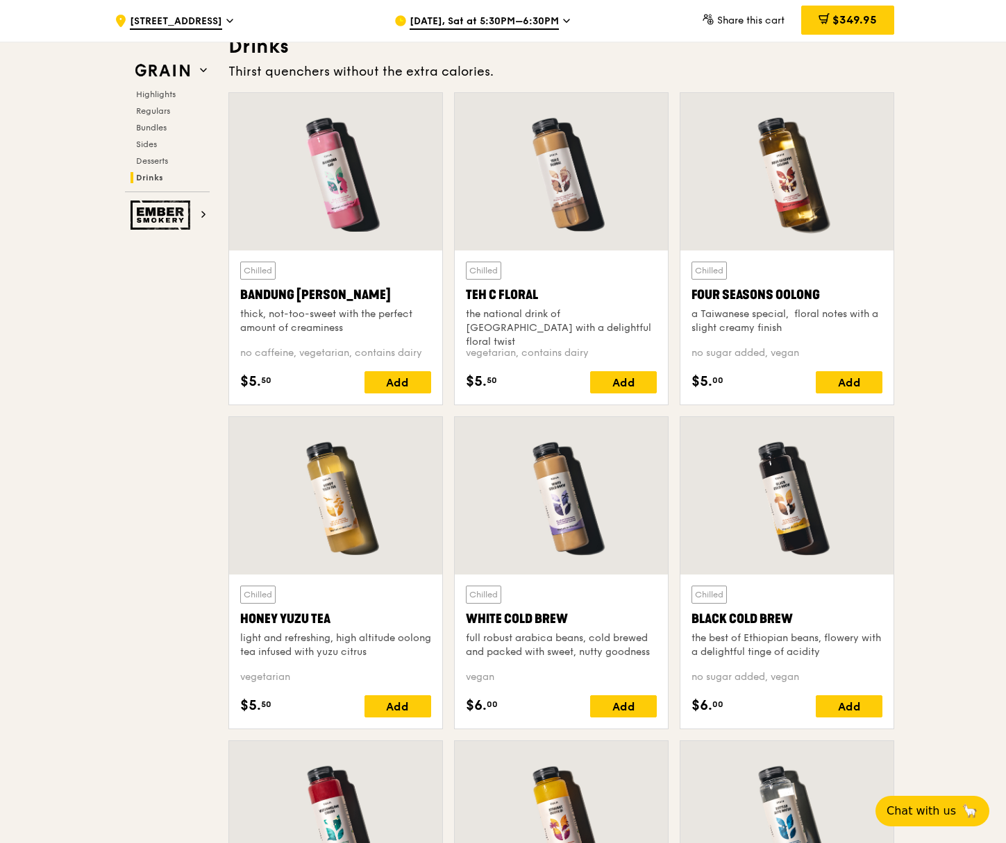
scroll to position [4858, 0]
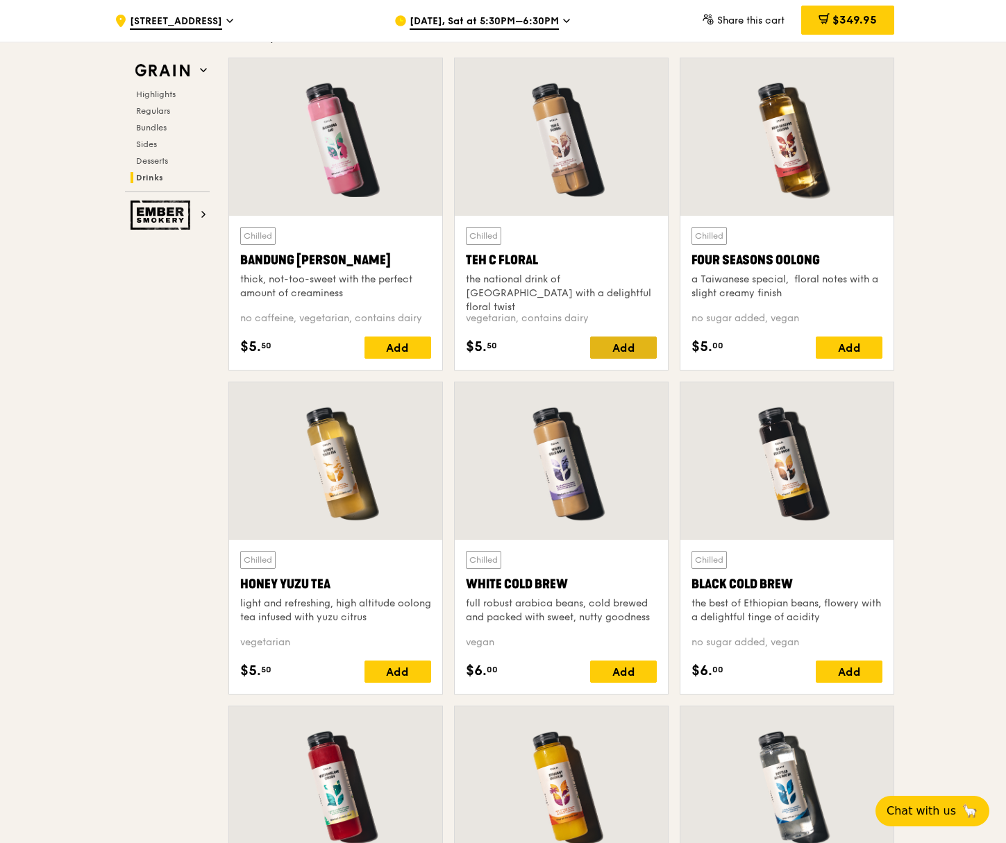
click at [632, 344] on div "Add" at bounding box center [623, 348] width 67 height 22
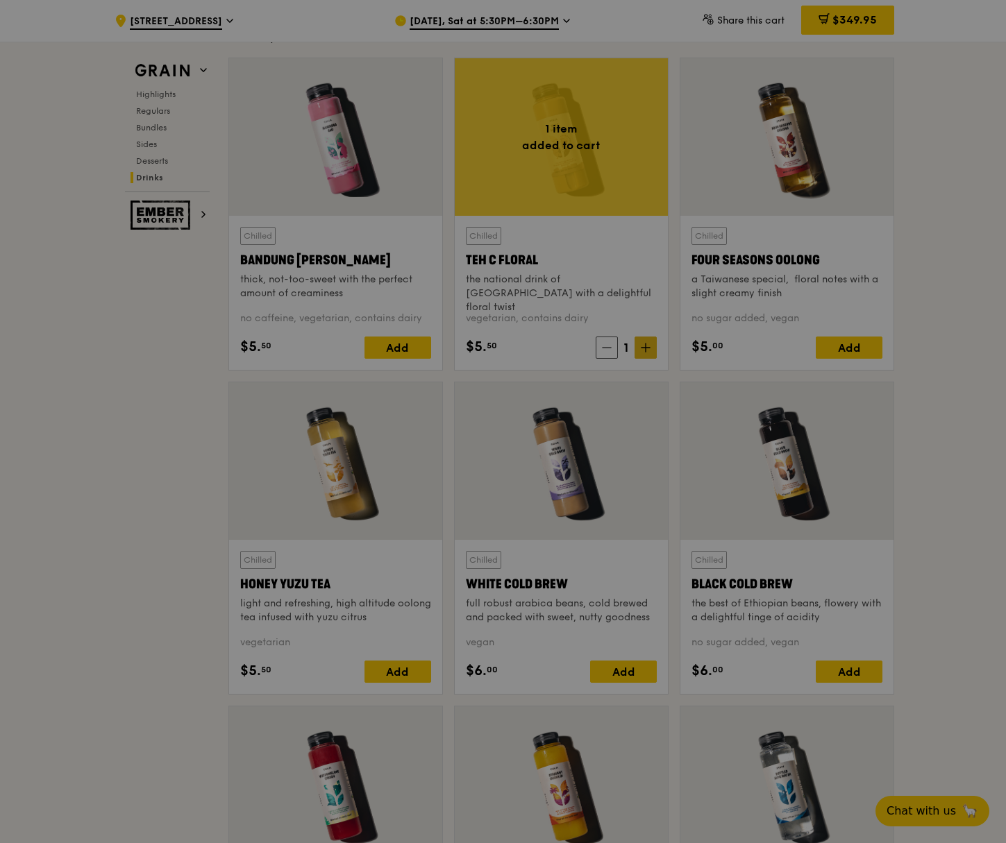
click at [645, 348] on div at bounding box center [503, 421] width 1006 height 843
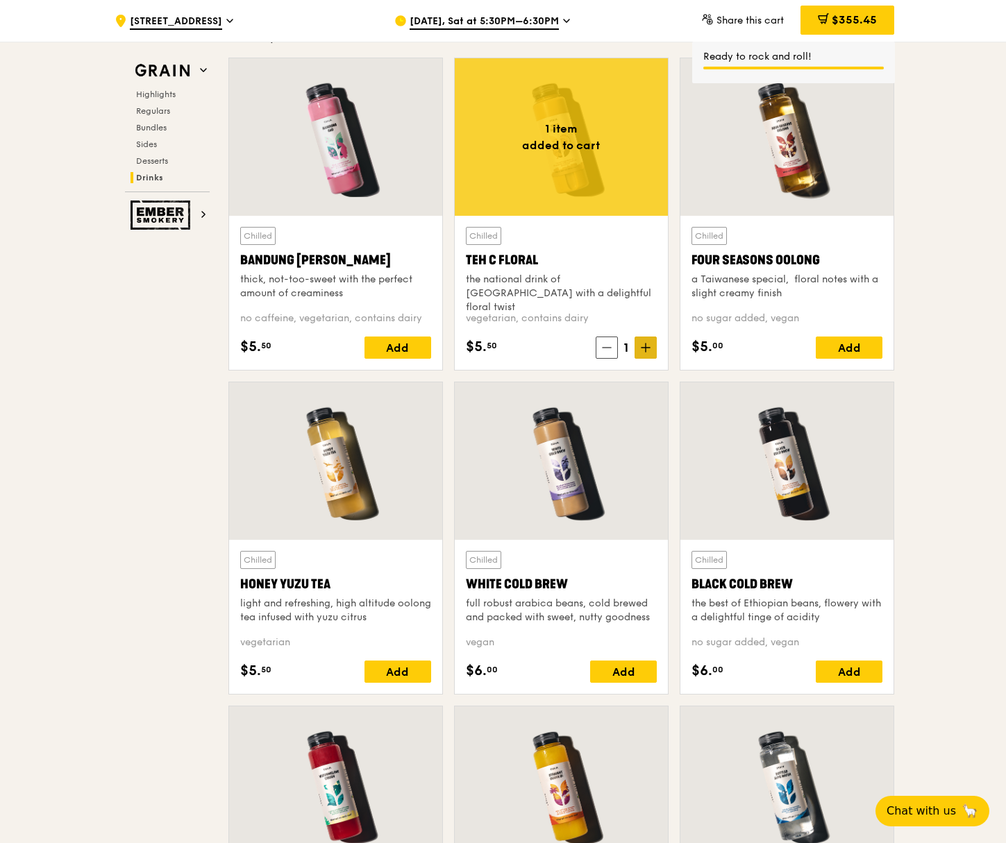
click at [649, 349] on icon at bounding box center [646, 348] width 10 height 10
click at [862, 346] on div "Add" at bounding box center [848, 348] width 67 height 22
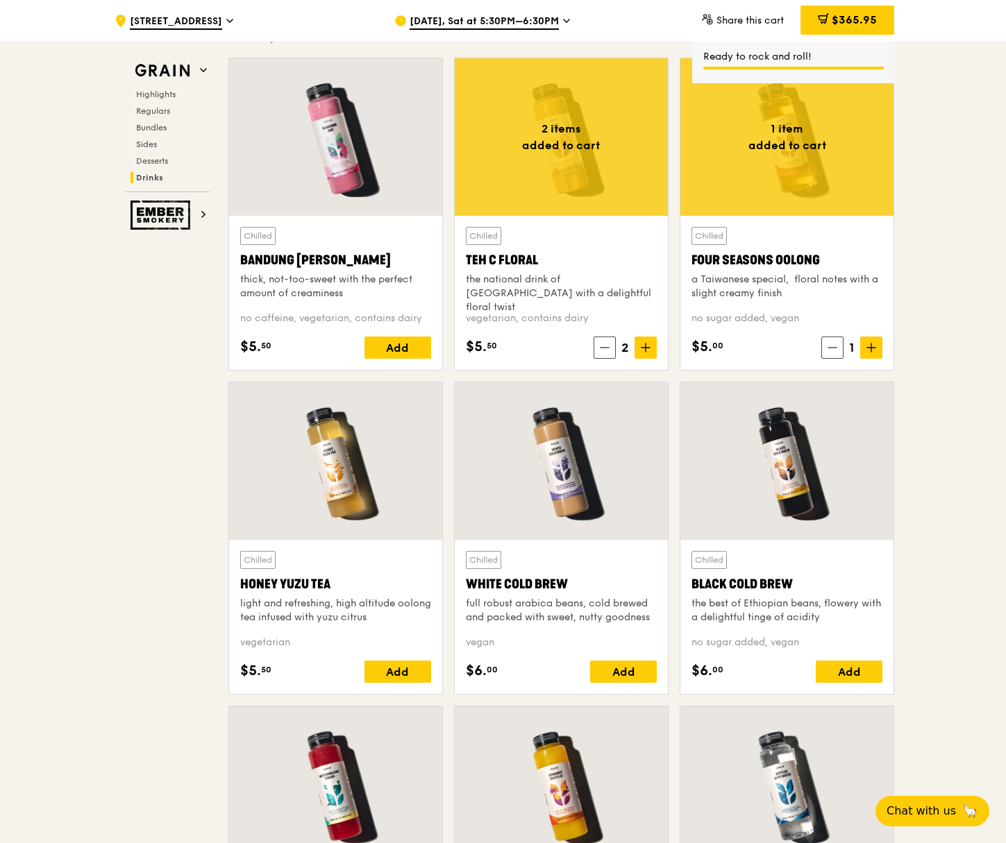
click at [870, 348] on icon at bounding box center [871, 348] width 8 height 0
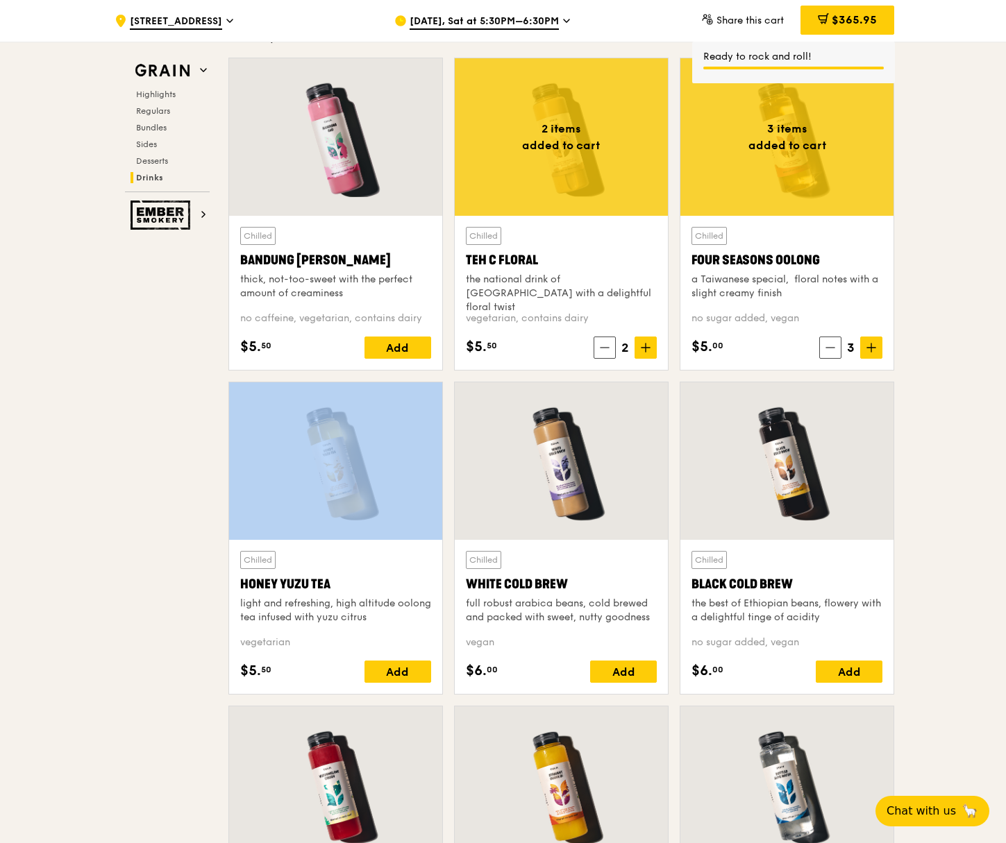
click at [870, 348] on icon at bounding box center [871, 348] width 8 height 0
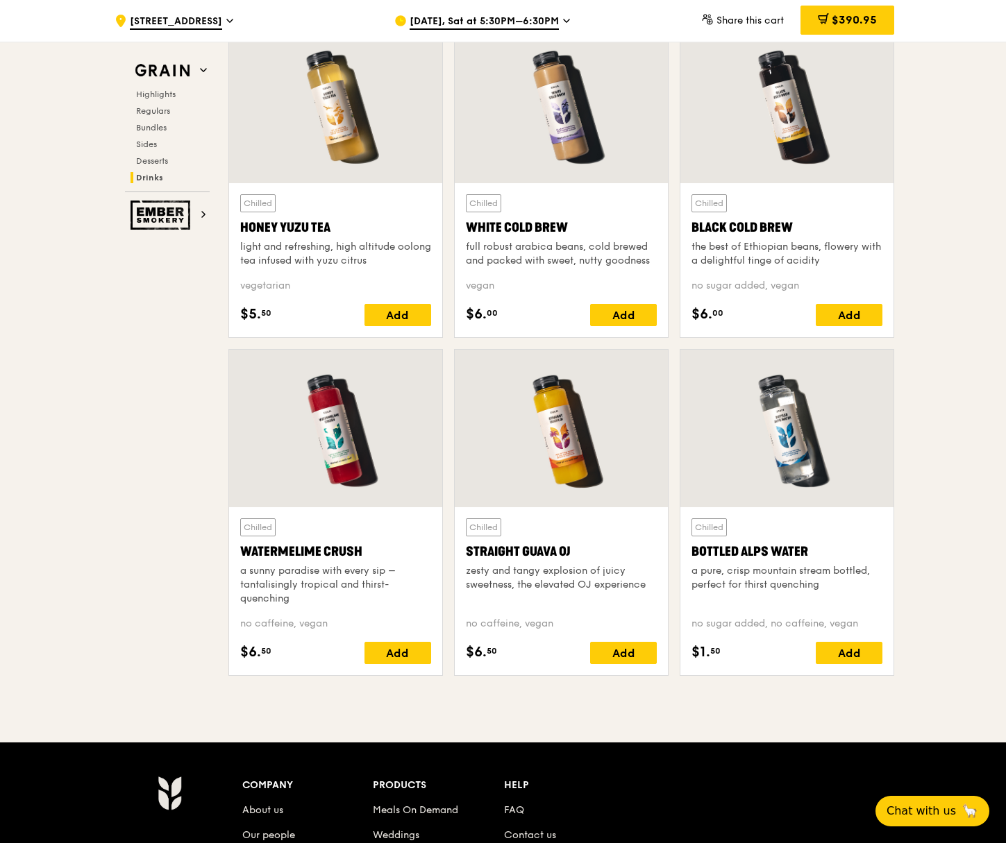
scroll to position [5274, 0]
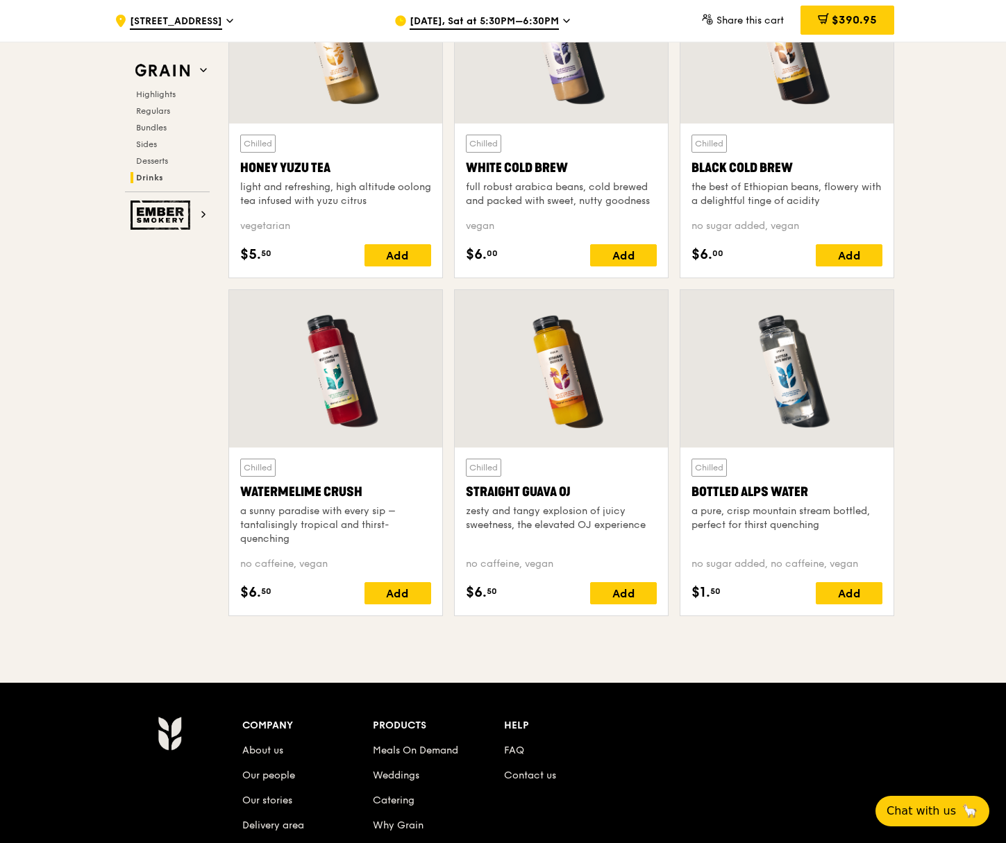
click at [843, 592] on div "Add" at bounding box center [848, 593] width 67 height 22
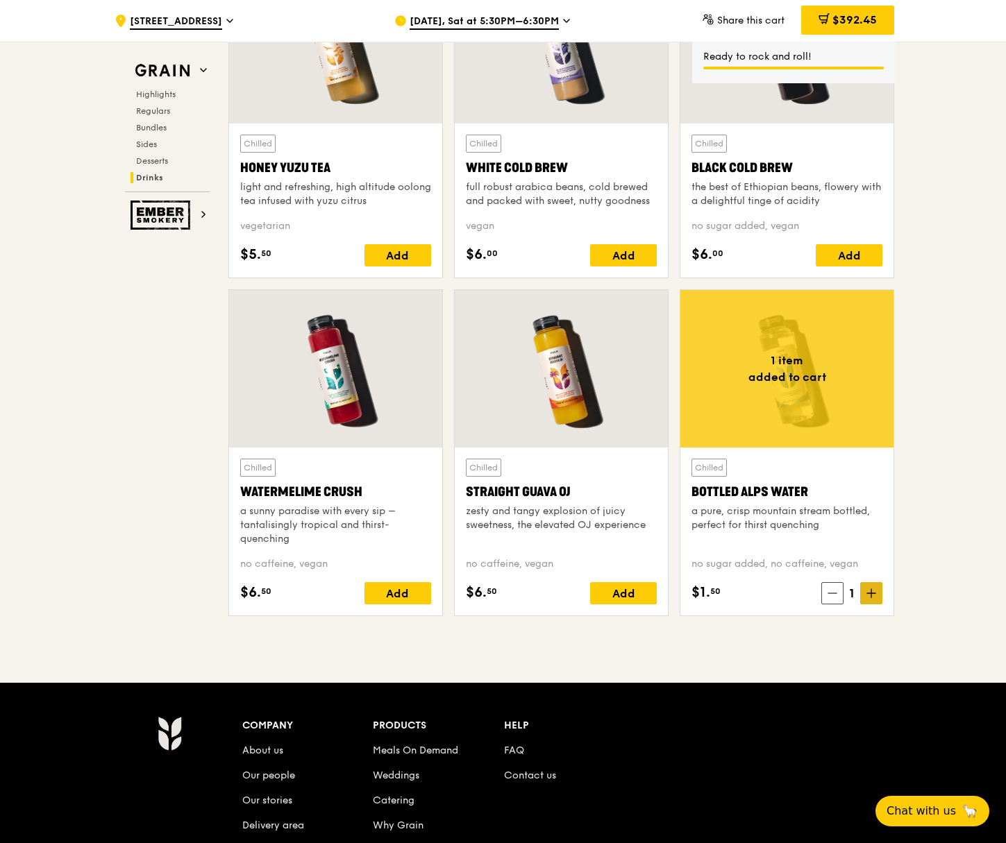
click at [867, 591] on icon at bounding box center [871, 594] width 10 height 10
click at [617, 253] on div "Add" at bounding box center [623, 255] width 67 height 22
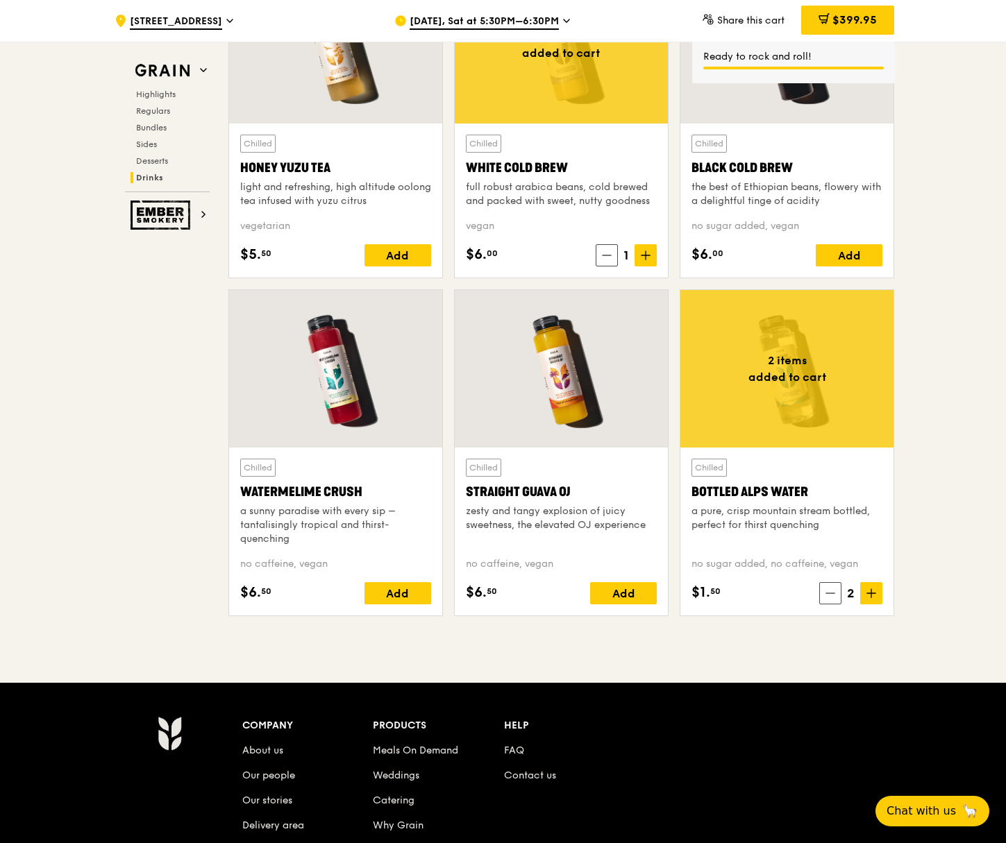
click at [645, 253] on icon at bounding box center [645, 255] width 0 height 8
click at [628, 593] on div "Add" at bounding box center [623, 593] width 67 height 22
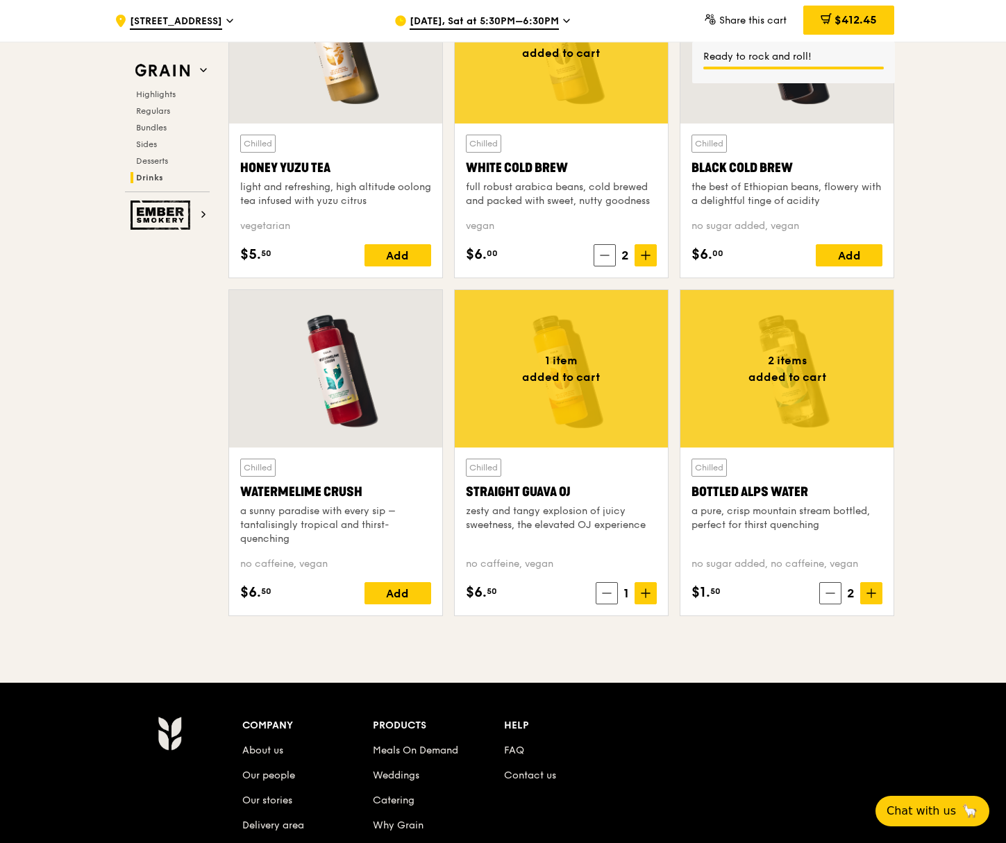
click at [646, 596] on icon at bounding box center [646, 594] width 10 height 10
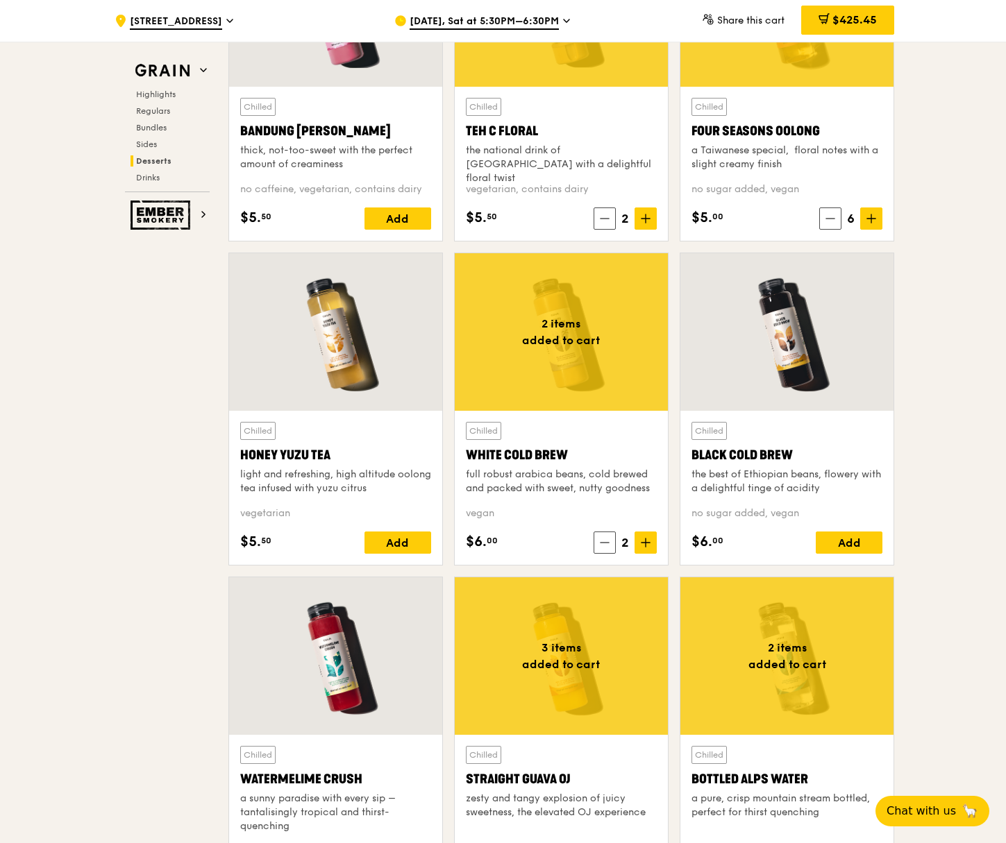
scroll to position [5066, 0]
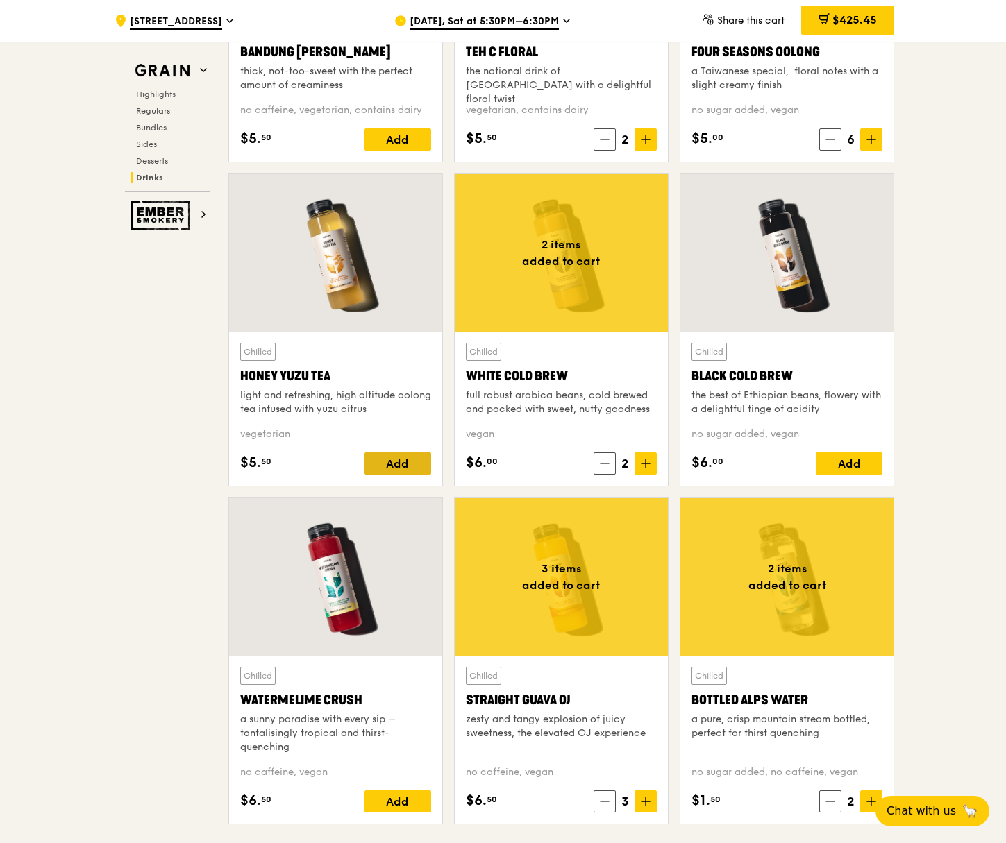
click at [388, 465] on div "Add" at bounding box center [397, 463] width 67 height 22
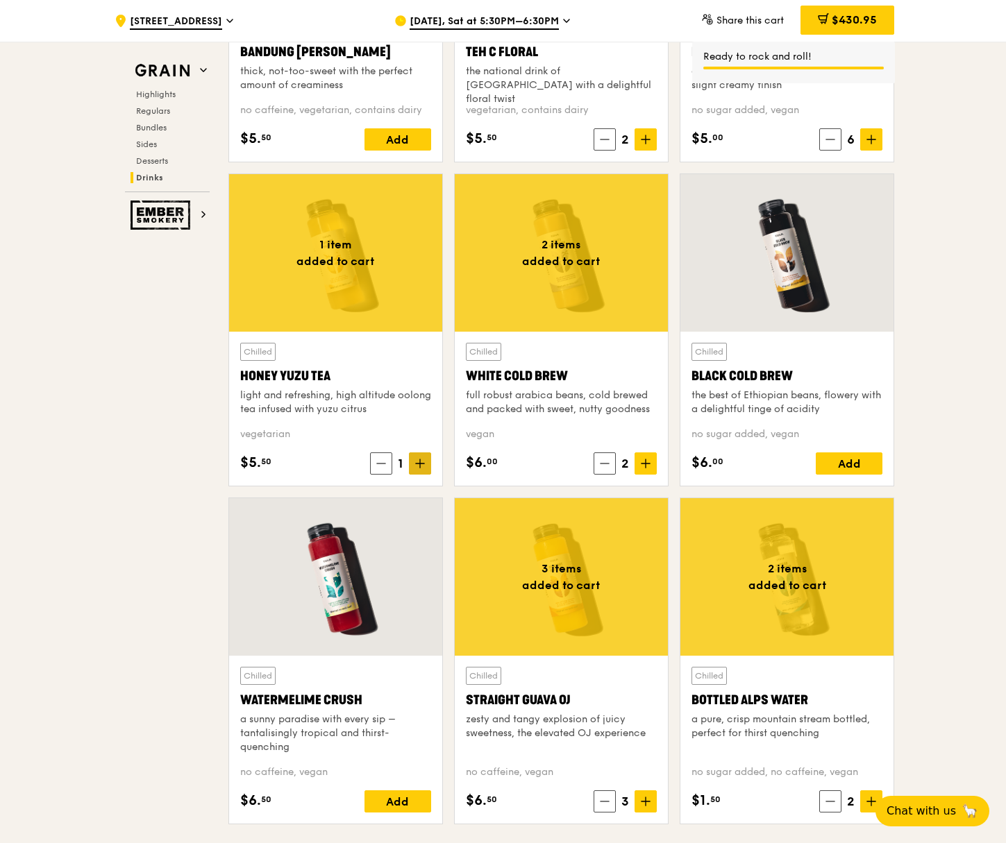
click at [423, 466] on icon at bounding box center [420, 464] width 10 height 10
click at [401, 803] on div "Add" at bounding box center [397, 801] width 67 height 22
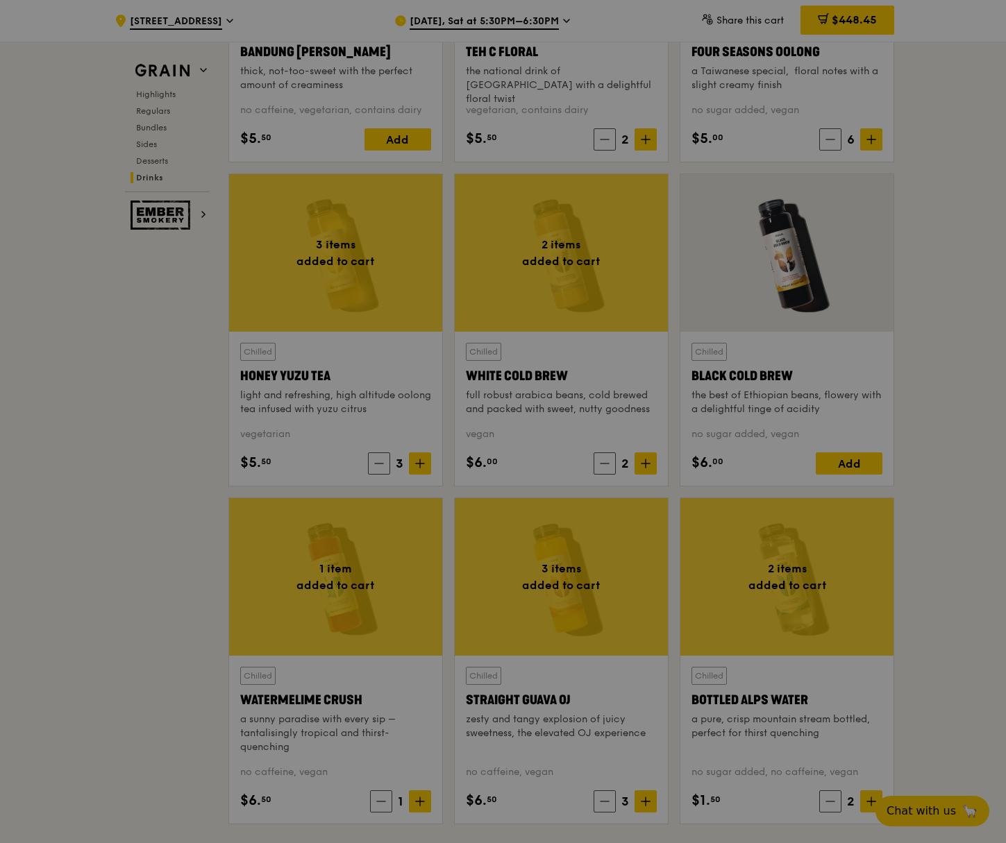
click at [418, 799] on div at bounding box center [503, 421] width 1006 height 843
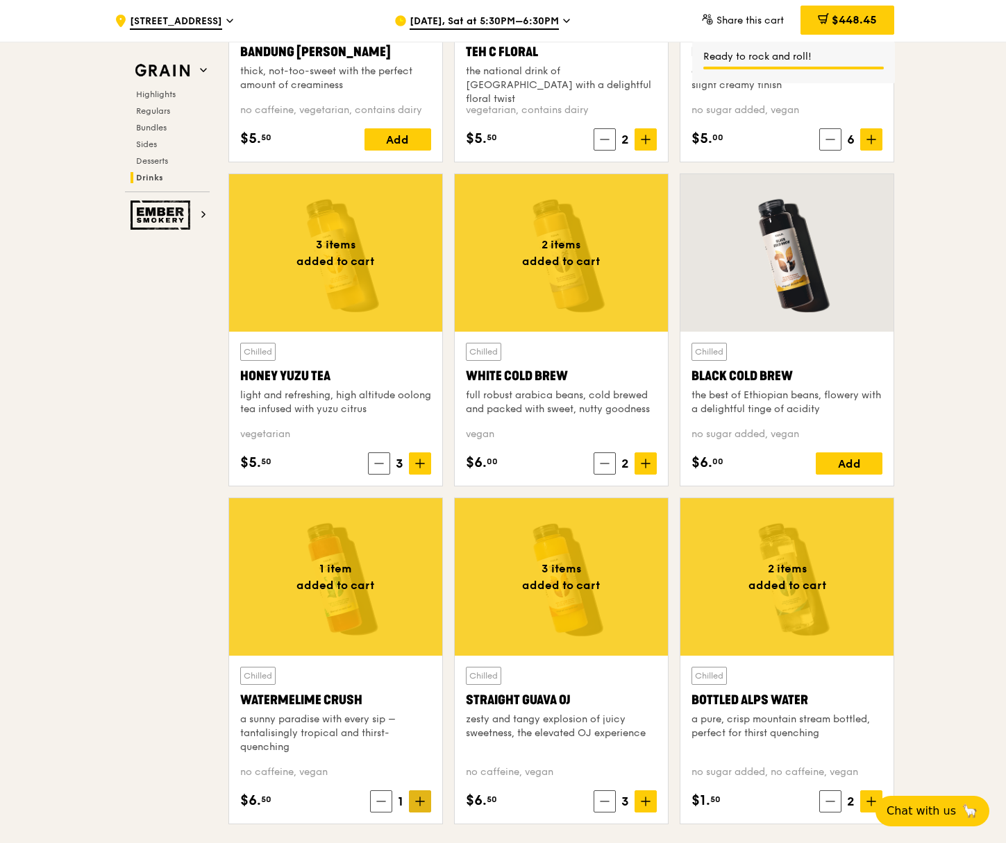
click at [420, 802] on icon at bounding box center [420, 802] width 8 height 0
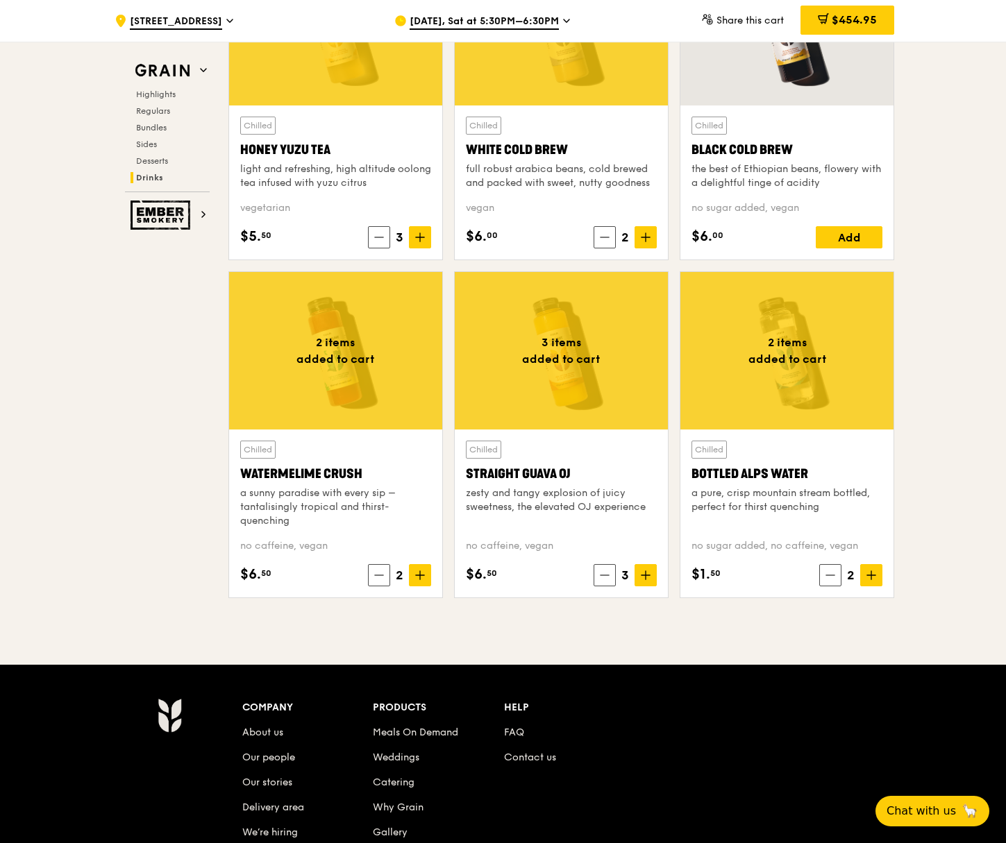
scroll to position [5317, 0]
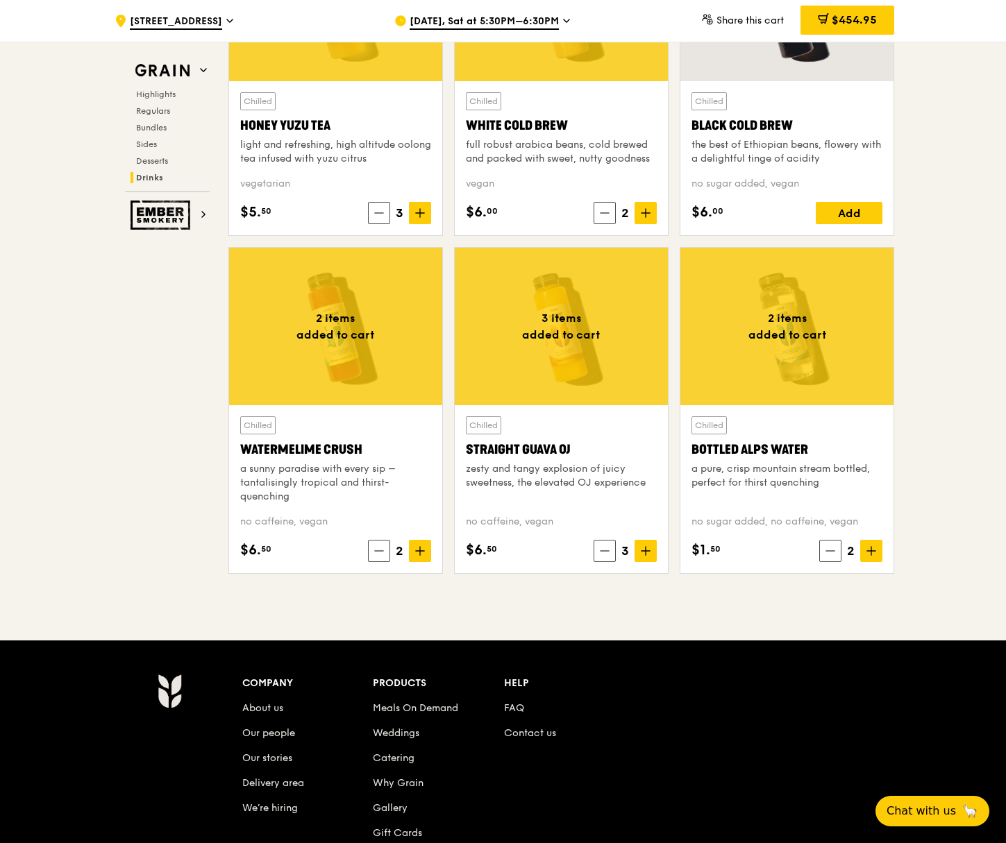
drag, startPoint x: 841, startPoint y: 22, endPoint x: 829, endPoint y: 69, distance: 48.8
click at [841, 22] on span "$454.95" at bounding box center [853, 19] width 45 height 13
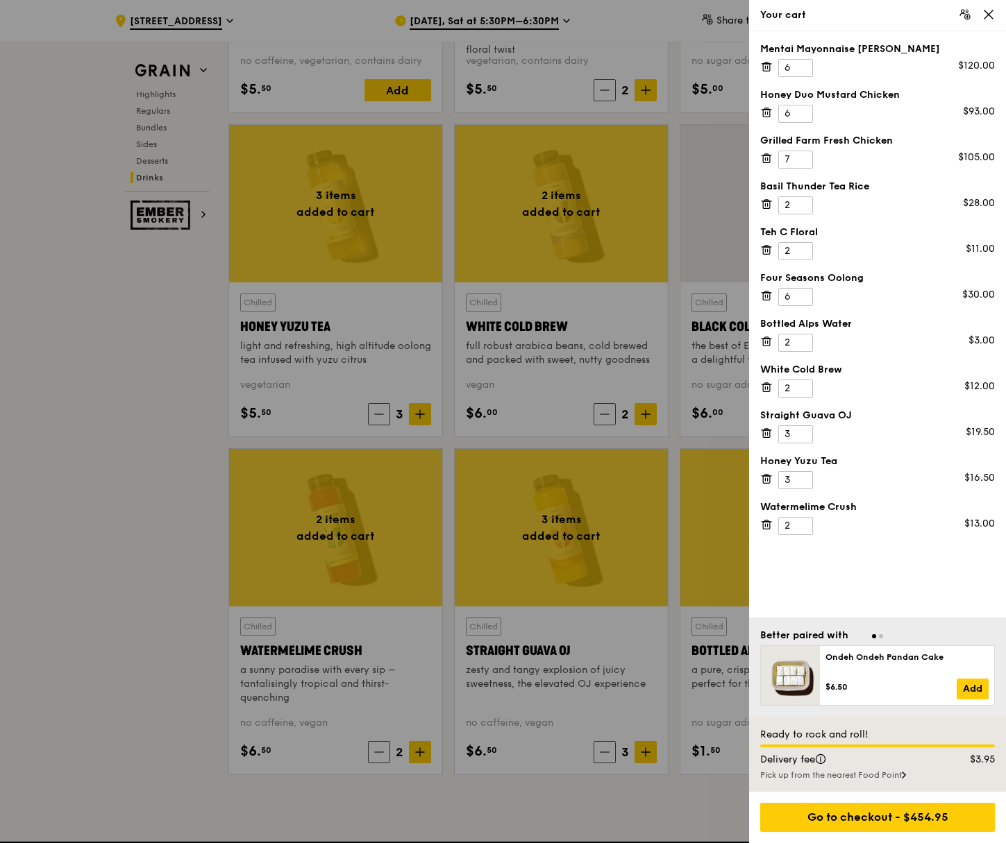
scroll to position [5109, 0]
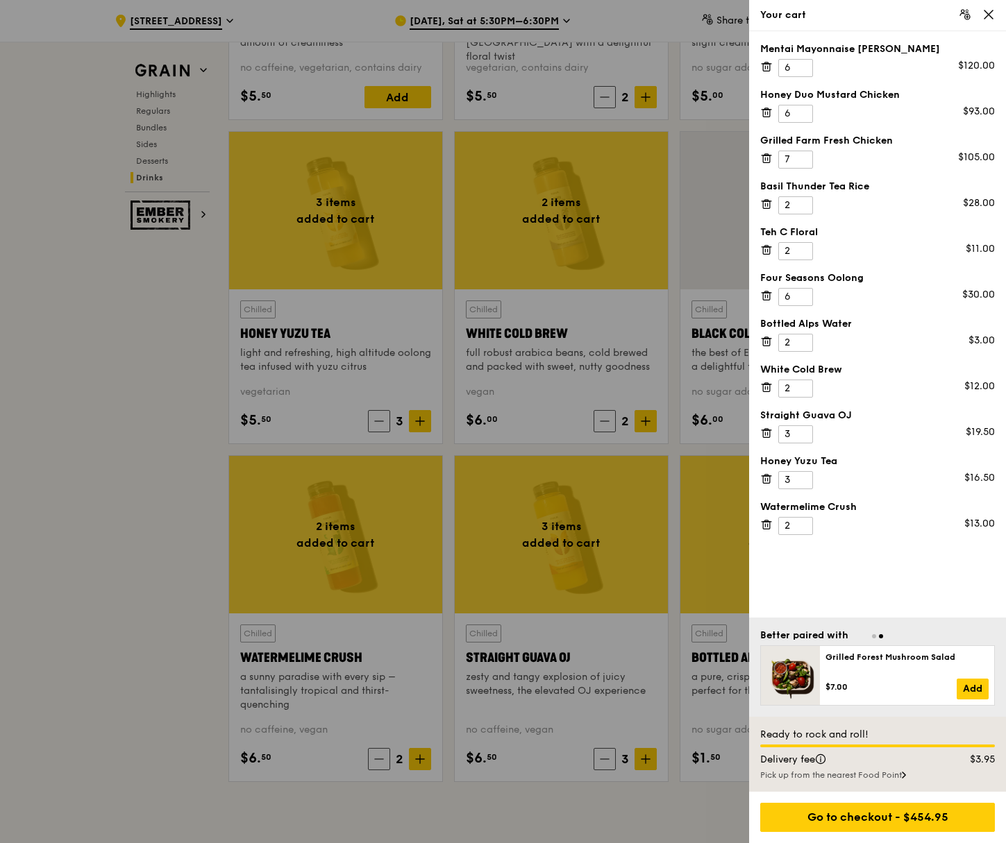
drag, startPoint x: 865, startPoint y: 816, endPoint x: 831, endPoint y: 641, distance: 179.0
click at [866, 816] on div "Go to checkout - $454.95" at bounding box center [877, 817] width 235 height 29
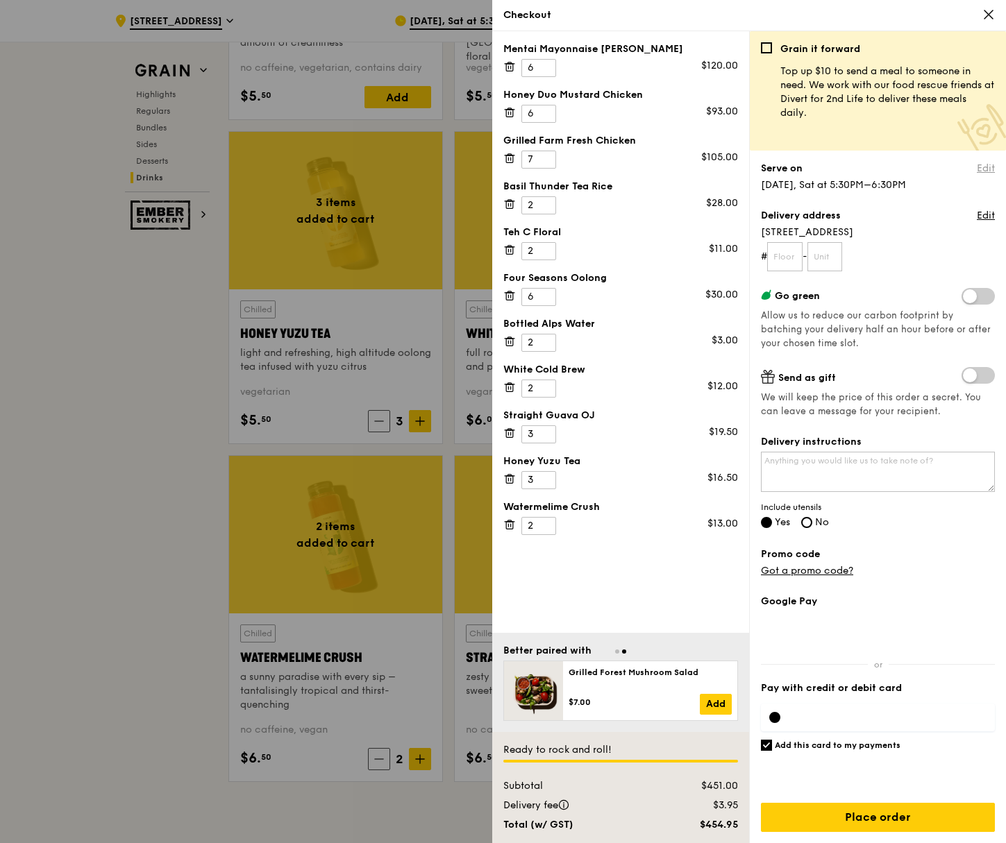
click at [988, 167] on link "Edit" at bounding box center [985, 169] width 18 height 14
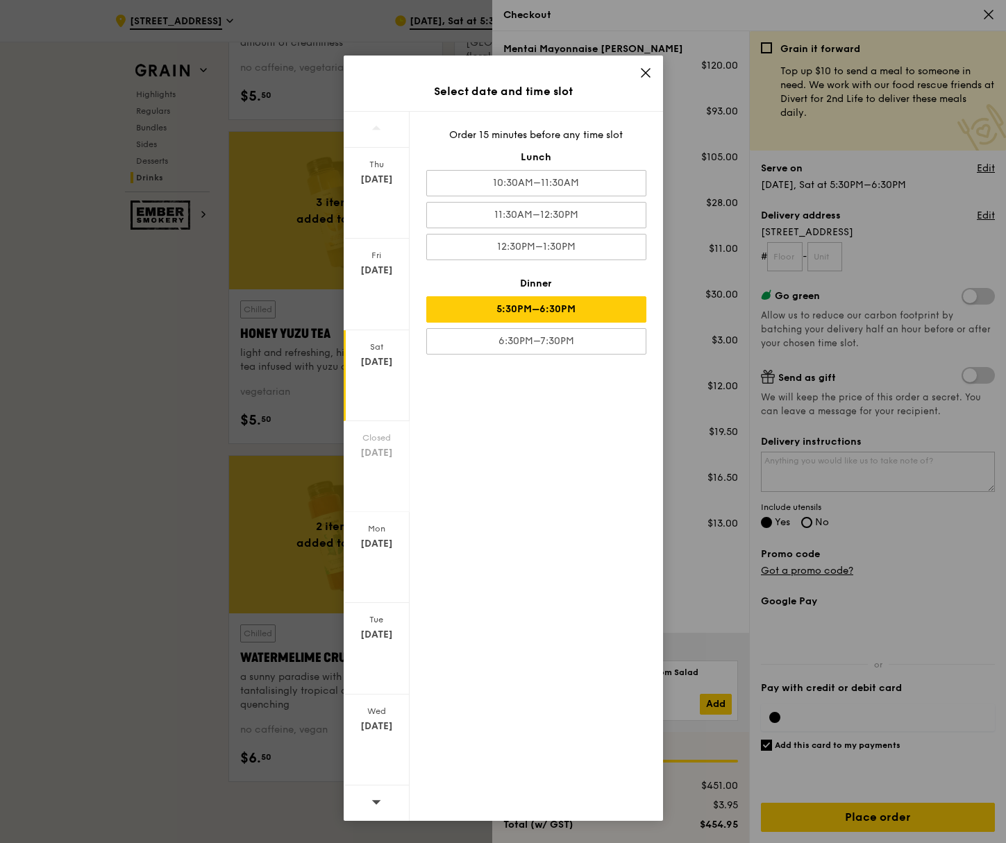
click at [646, 73] on icon at bounding box center [645, 73] width 12 height 12
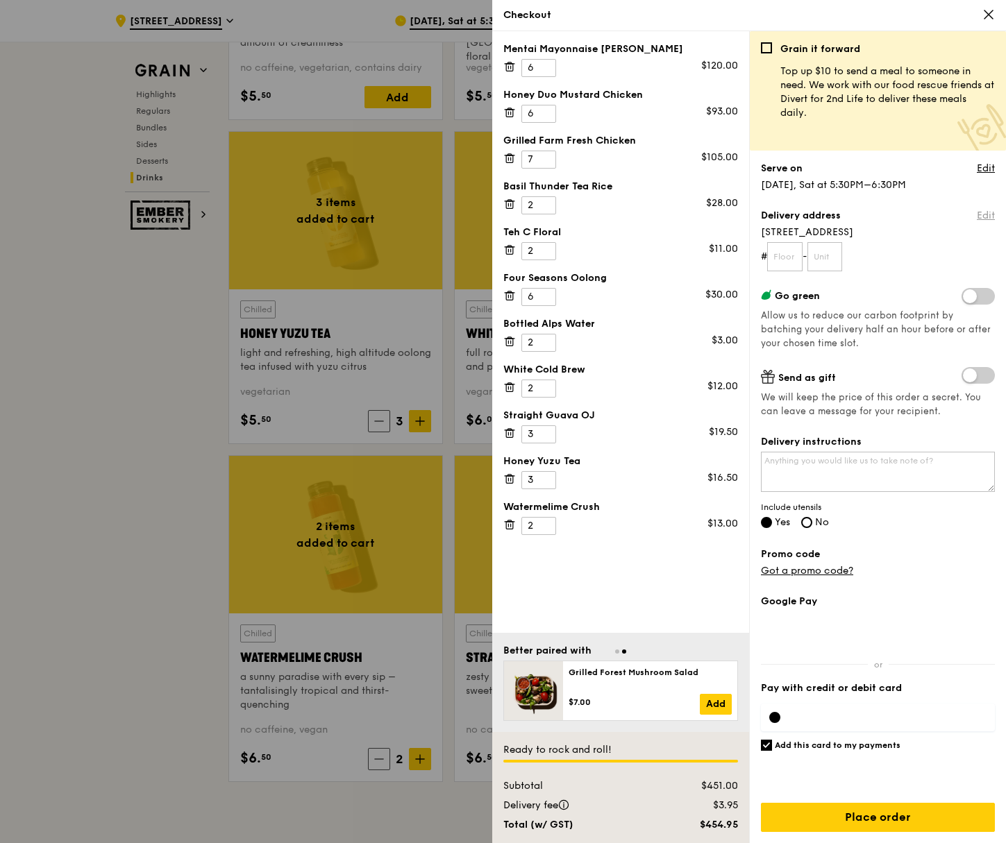
click at [985, 215] on link "Edit" at bounding box center [985, 216] width 18 height 14
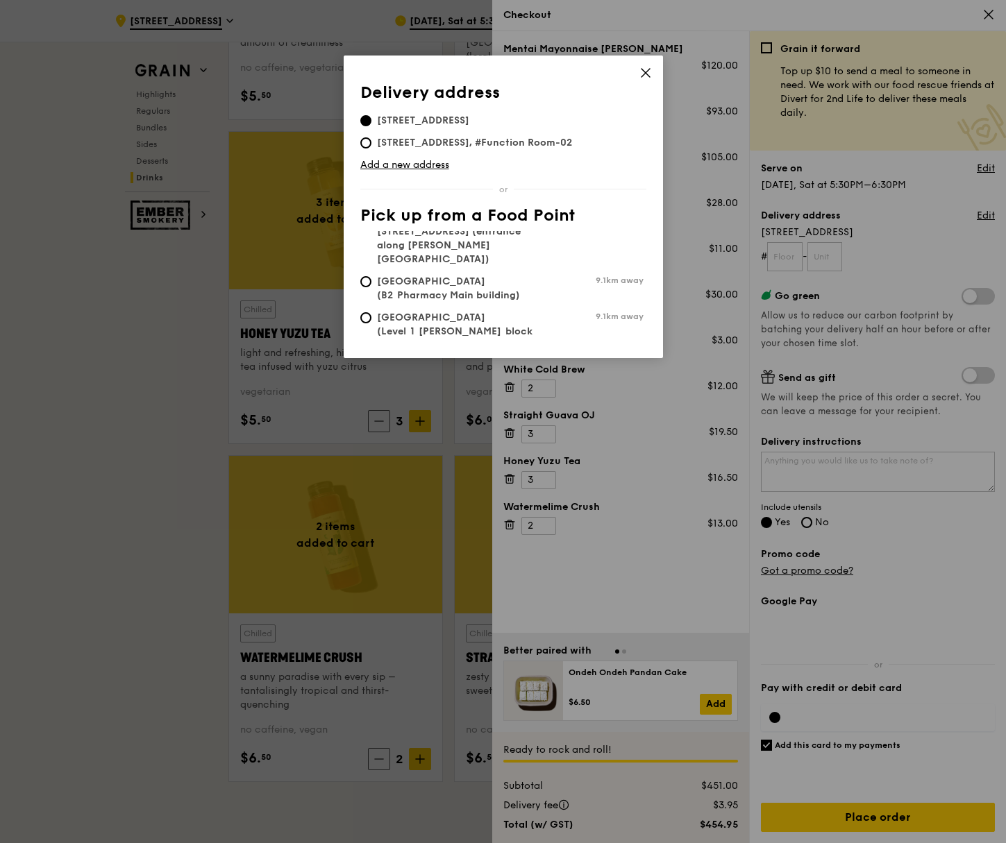
drag, startPoint x: 645, startPoint y: 253, endPoint x: 649, endPoint y: 217, distance: 36.3
click at [649, 217] on div "Delivery address Pick up from a Food Point Delivery address [STREET_ADDRESS] [S…" at bounding box center [503, 207] width 319 height 303
click at [643, 73] on icon at bounding box center [645, 73] width 12 height 12
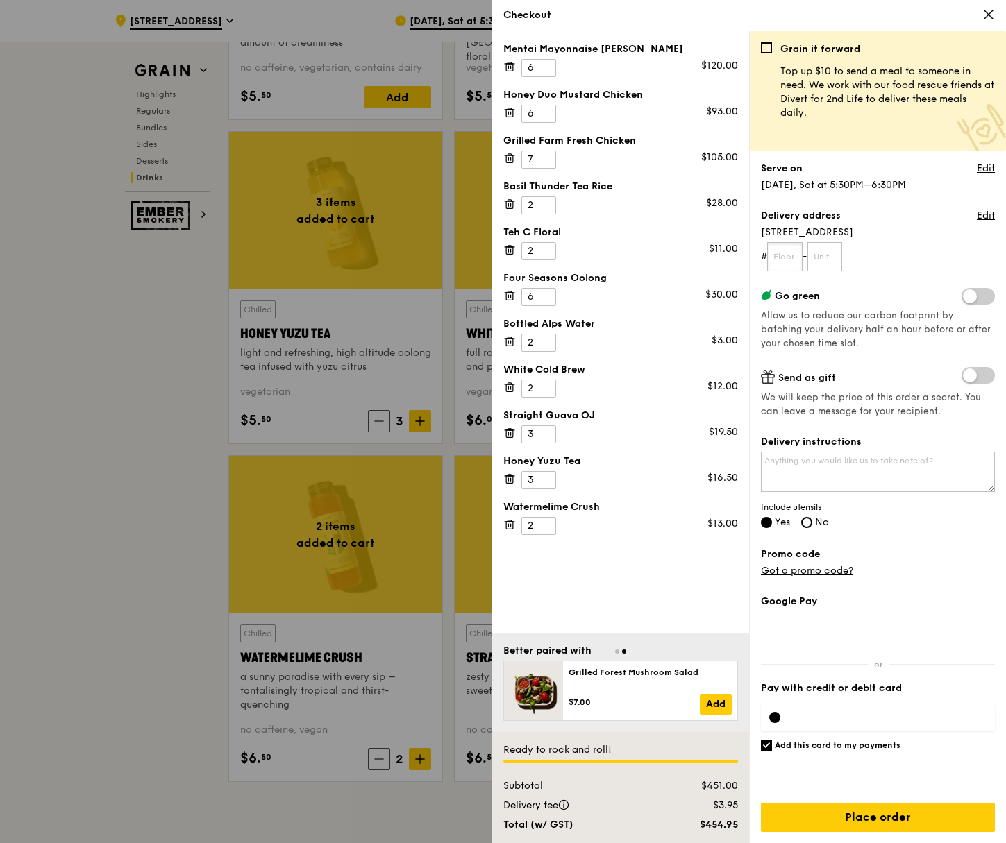
click at [788, 255] on input "text" at bounding box center [784, 256] width 35 height 29
click at [879, 481] on textarea "Delivery instructions" at bounding box center [878, 472] width 234 height 40
paste textarea "Safari Room"
click at [983, 456] on textarea "Please send it to function room called "Safari Room"" at bounding box center [878, 472] width 234 height 40
type textarea "Please send it to function room called "Safari Room". Contact person is [PERSON…"
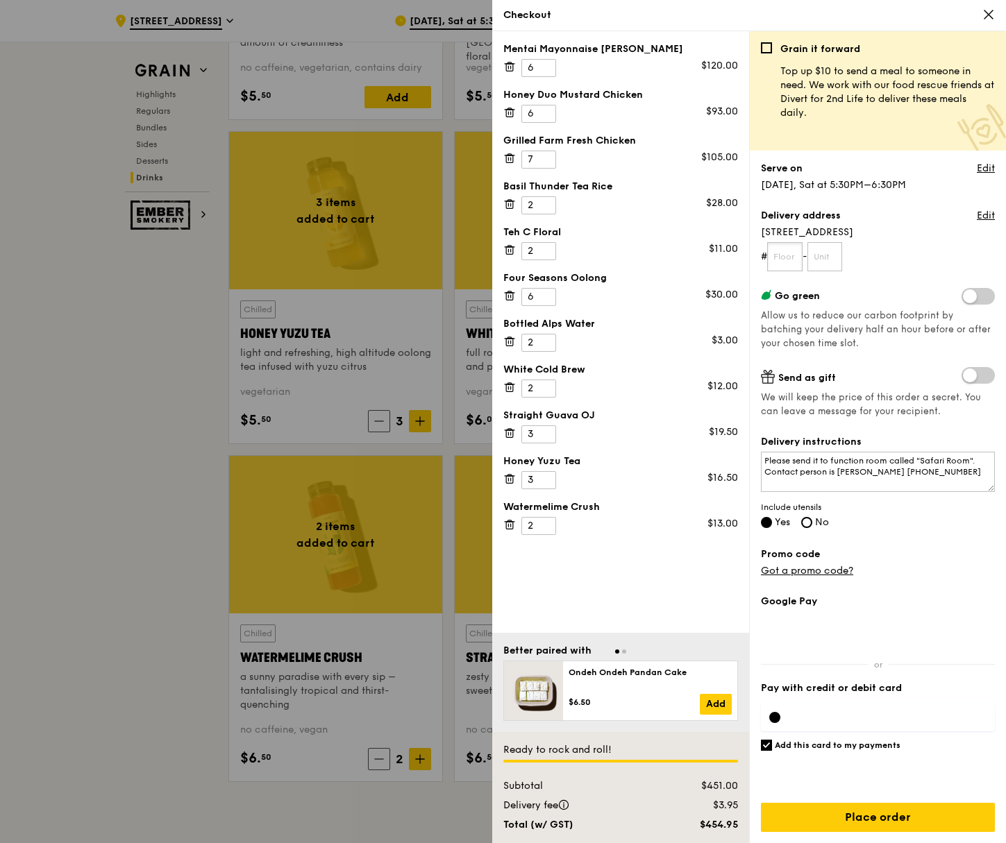
click at [785, 255] on input "text" at bounding box center [784, 256] width 35 height 29
type input "Safari Room"
click at [897, 264] on form "# Safari Room -" at bounding box center [878, 256] width 234 height 29
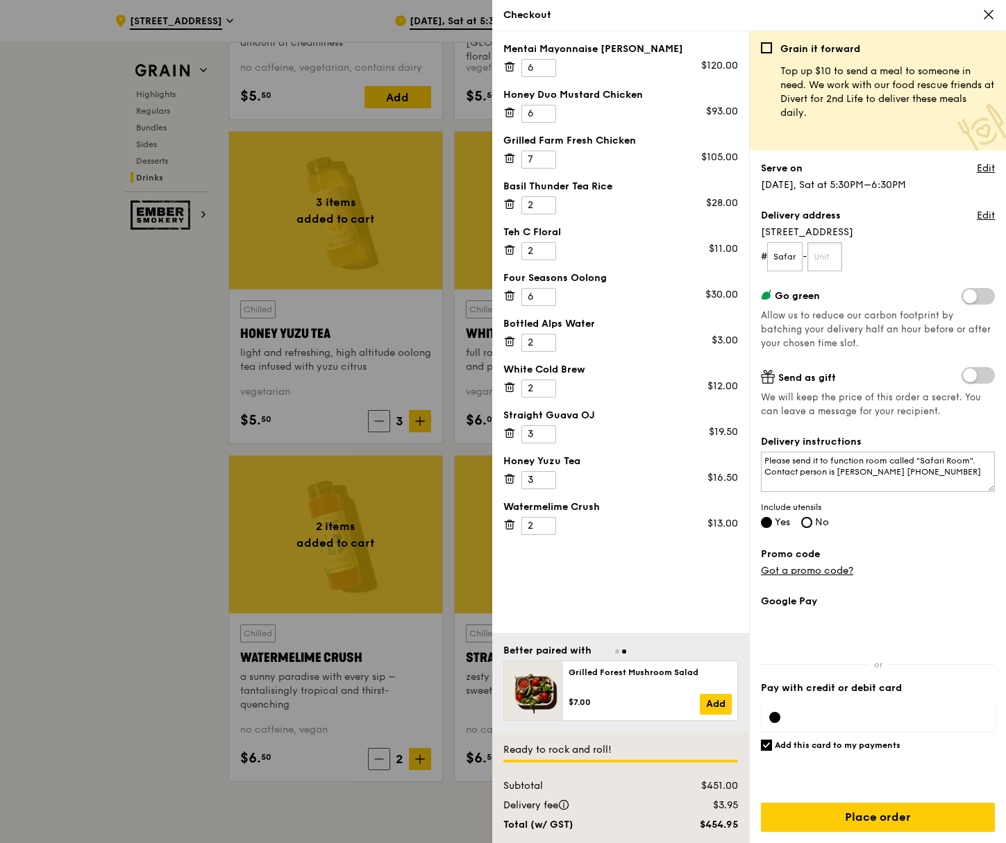
click at [841, 252] on input "text" at bounding box center [824, 256] width 35 height 29
click at [794, 257] on input "Safari Room" at bounding box center [784, 256] width 35 height 29
drag, startPoint x: 784, startPoint y: 256, endPoint x: 837, endPoint y: 248, distance: 54.1
click at [837, 248] on form "# Safari Room -" at bounding box center [878, 256] width 234 height 29
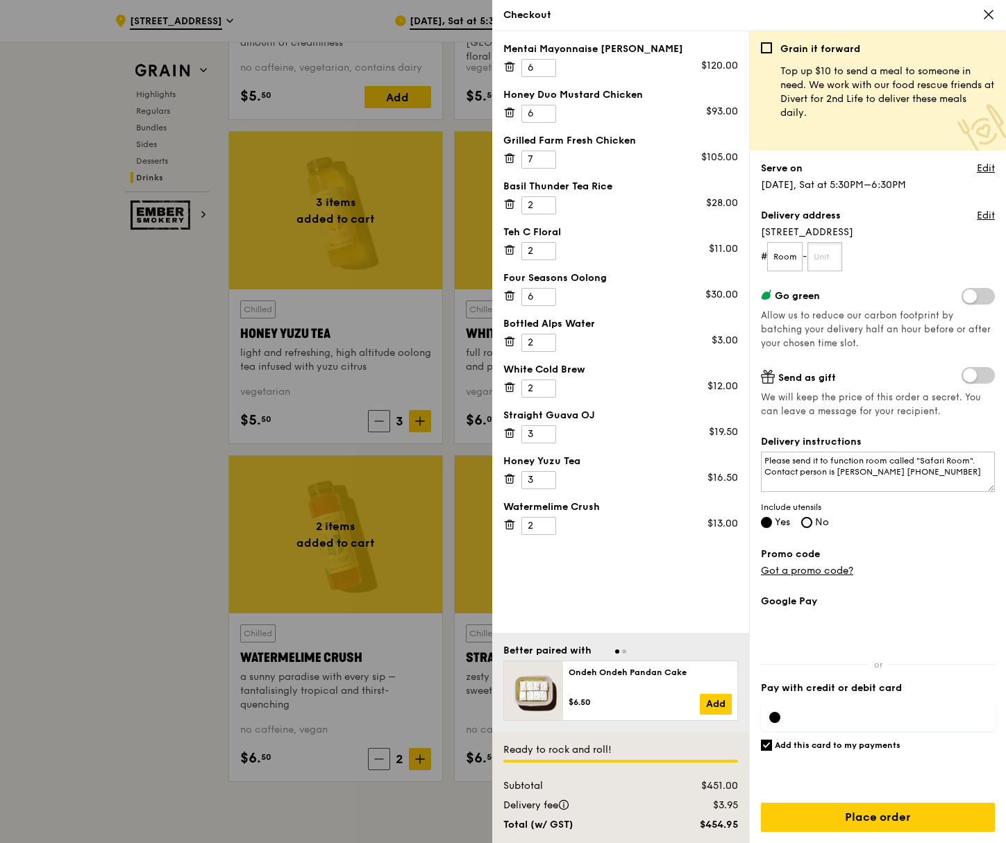
scroll to position [0, 0]
click at [831, 258] on input "text" at bounding box center [824, 256] width 35 height 29
click at [886, 815] on input "Place order" at bounding box center [878, 817] width 234 height 29
click at [829, 264] on input "text" at bounding box center [824, 256] width 35 height 29
type input "Room"
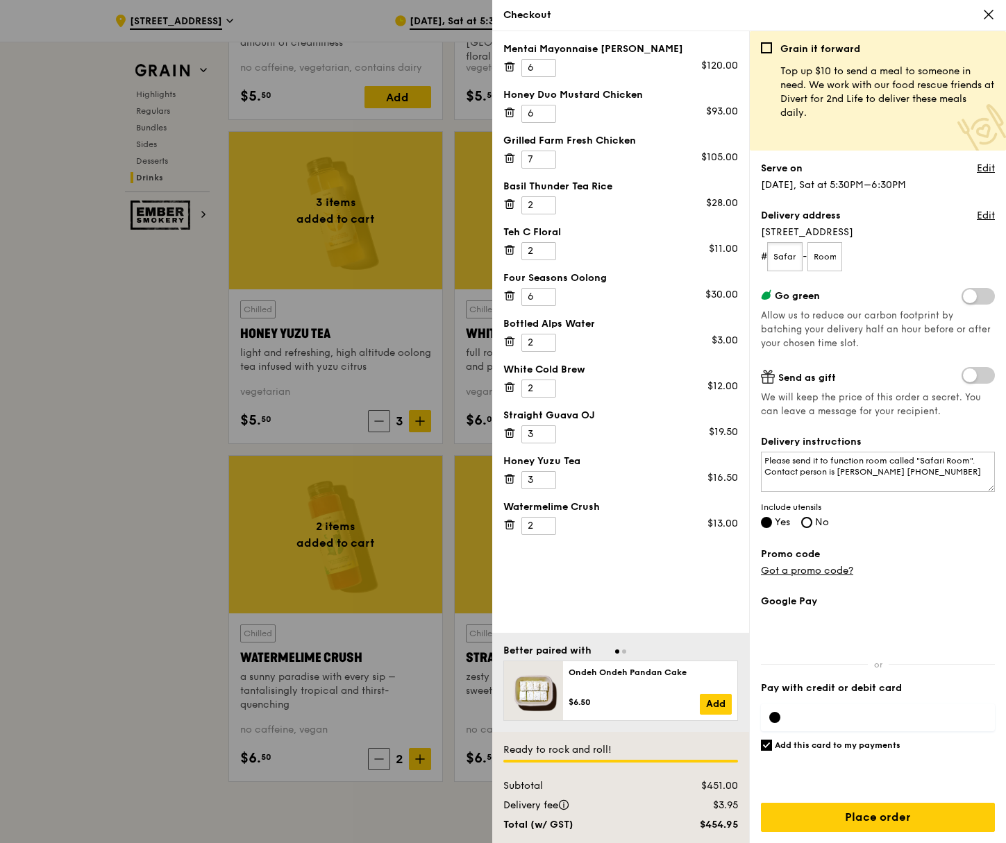
click at [798, 254] on input "Safari Room" at bounding box center [784, 256] width 35 height 29
type input "Safari"
click at [899, 816] on input "Place order" at bounding box center [878, 817] width 234 height 29
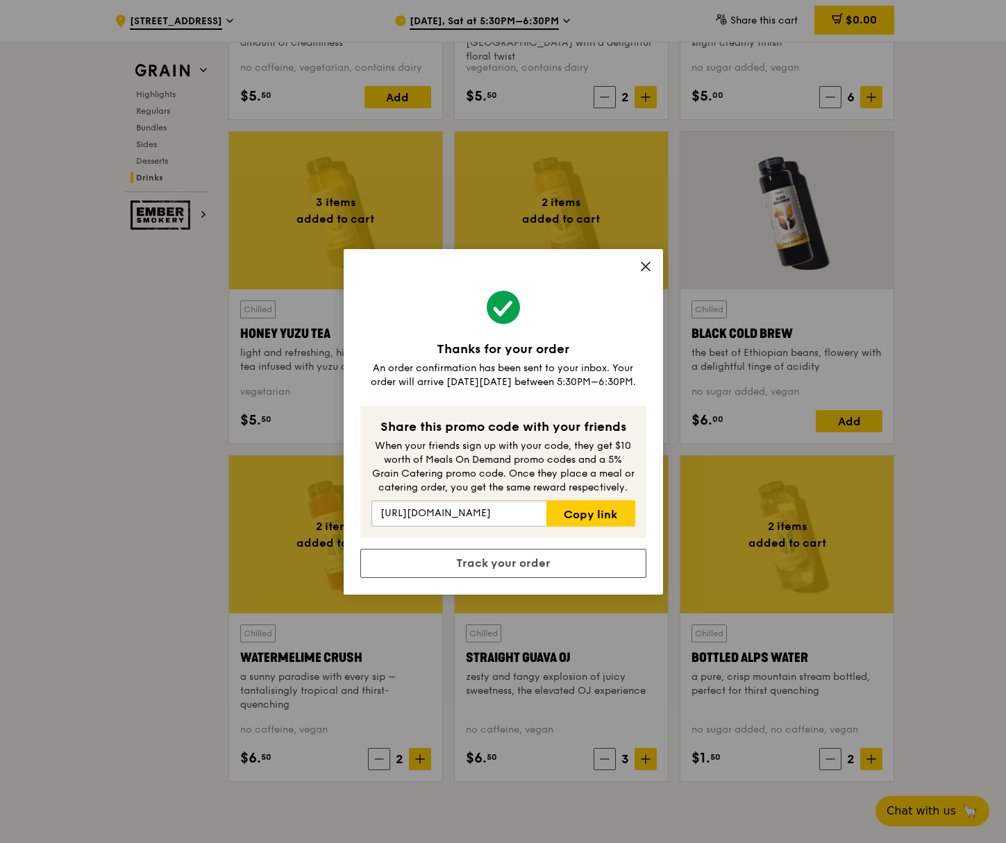
click at [505, 511] on input "[URL][DOMAIN_NAME]" at bounding box center [459, 513] width 176 height 26
drag, startPoint x: 522, startPoint y: 514, endPoint x: 583, endPoint y: 514, distance: 61.1
click at [583, 514] on div "[URL][DOMAIN_NAME] Copy link" at bounding box center [503, 513] width 264 height 26
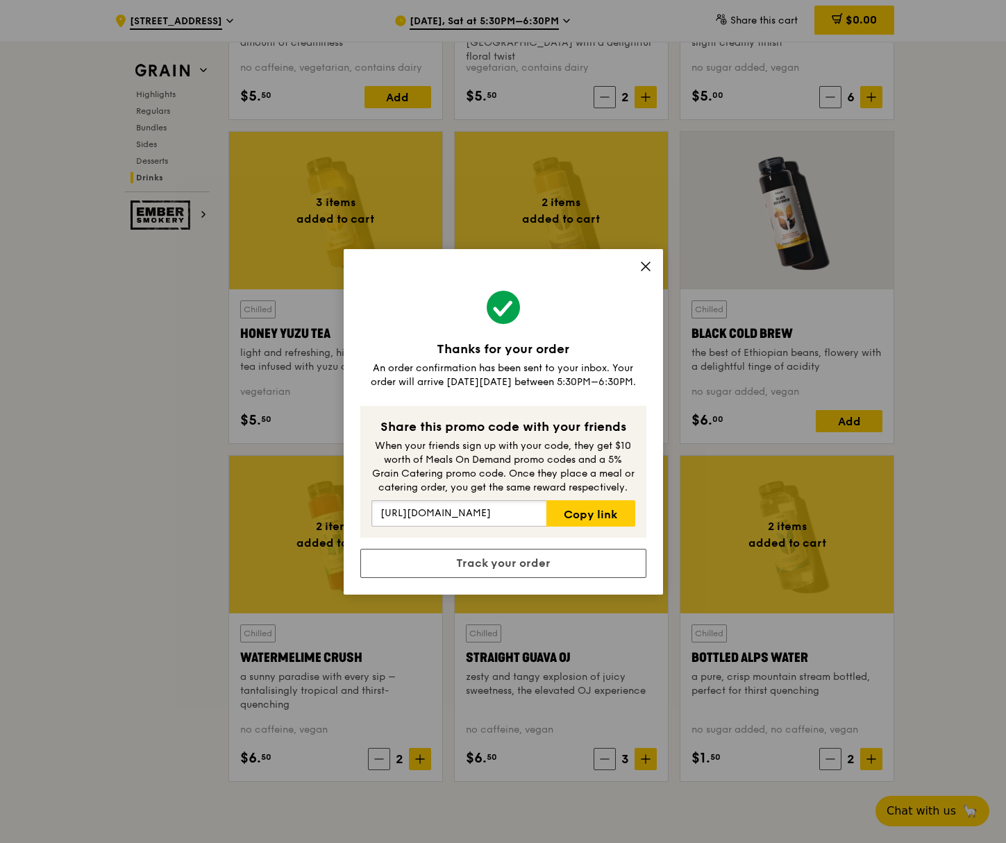
click at [513, 518] on input "[URL][DOMAIN_NAME]" at bounding box center [459, 513] width 176 height 26
drag, startPoint x: 511, startPoint y: 514, endPoint x: 570, endPoint y: 517, distance: 59.7
click at [570, 517] on div "[URL][DOMAIN_NAME] Copy link" at bounding box center [503, 513] width 264 height 26
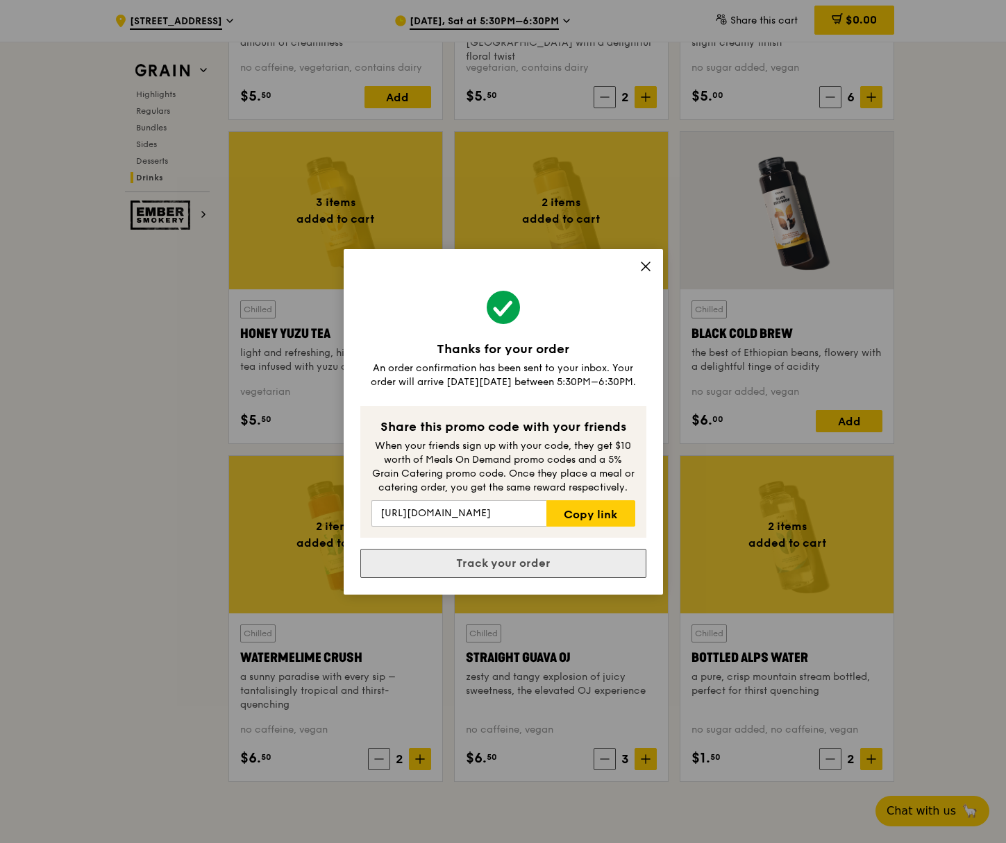
click at [553, 564] on link "Track your order" at bounding box center [503, 563] width 286 height 29
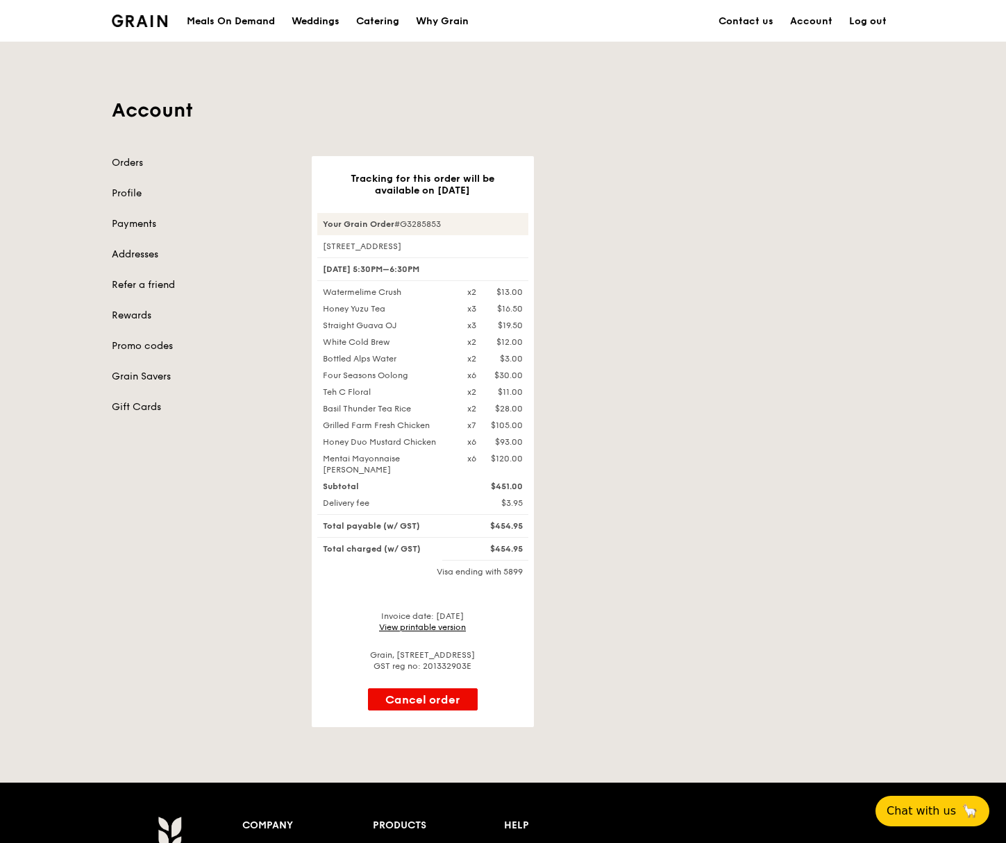
click at [774, 450] on div "Tracking for this order will be available on [DATE] Your Grain Order #G3285853 …" at bounding box center [603, 441] width 600 height 571
click at [240, 21] on div "Meals On Demand" at bounding box center [231, 22] width 88 height 42
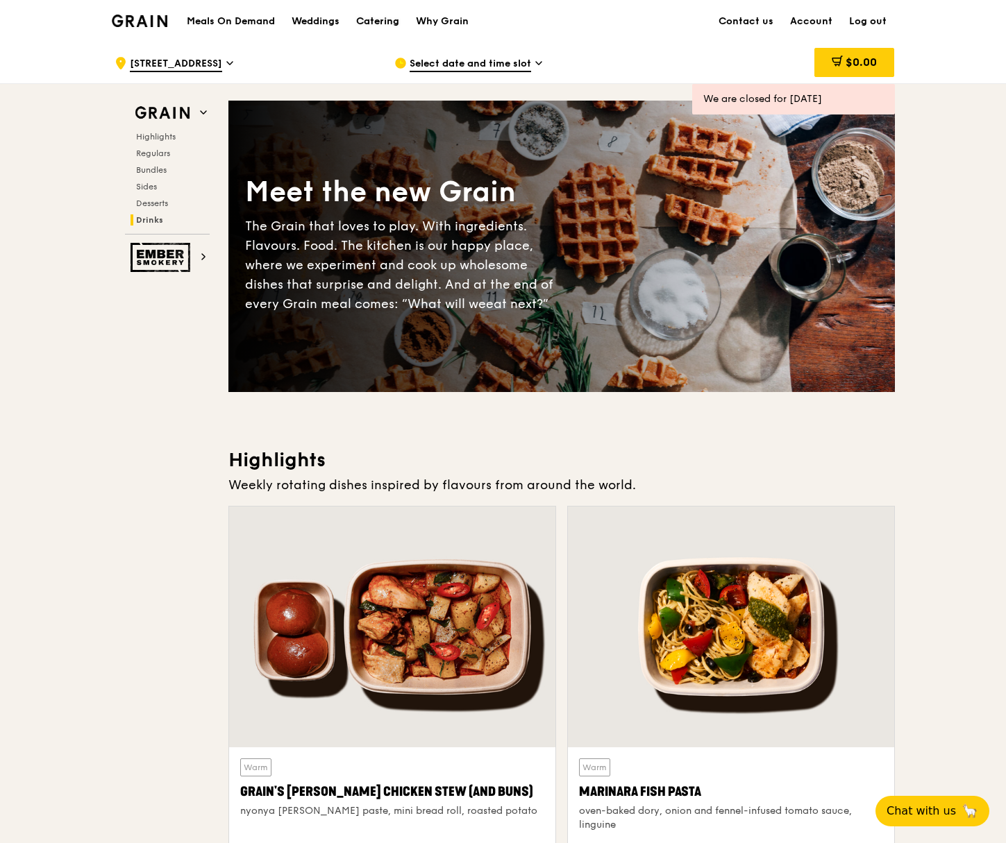
click at [384, 19] on div "Catering" at bounding box center [377, 22] width 43 height 42
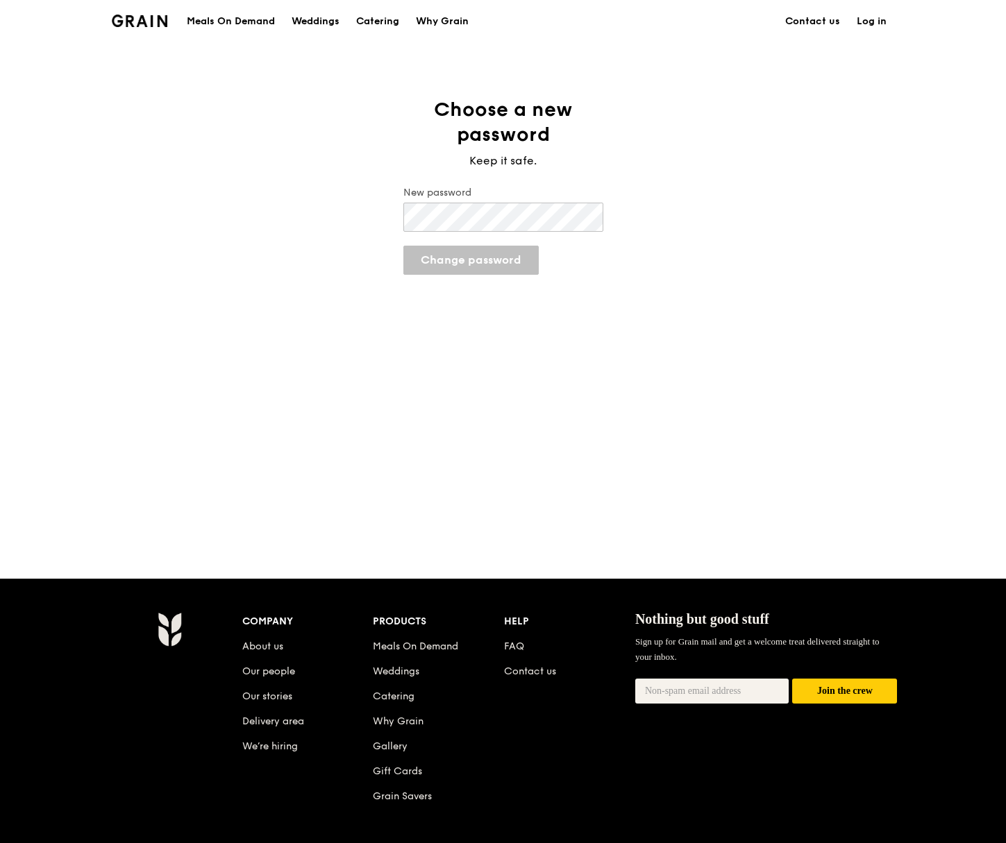
click at [502, 230] on div "New password" at bounding box center [503, 210] width 200 height 49
click at [478, 239] on form "New password Change password" at bounding box center [503, 230] width 222 height 89
drag, startPoint x: 479, startPoint y: 253, endPoint x: 472, endPoint y: 255, distance: 7.5
click at [477, 257] on button "Change password" at bounding box center [470, 260] width 135 height 29
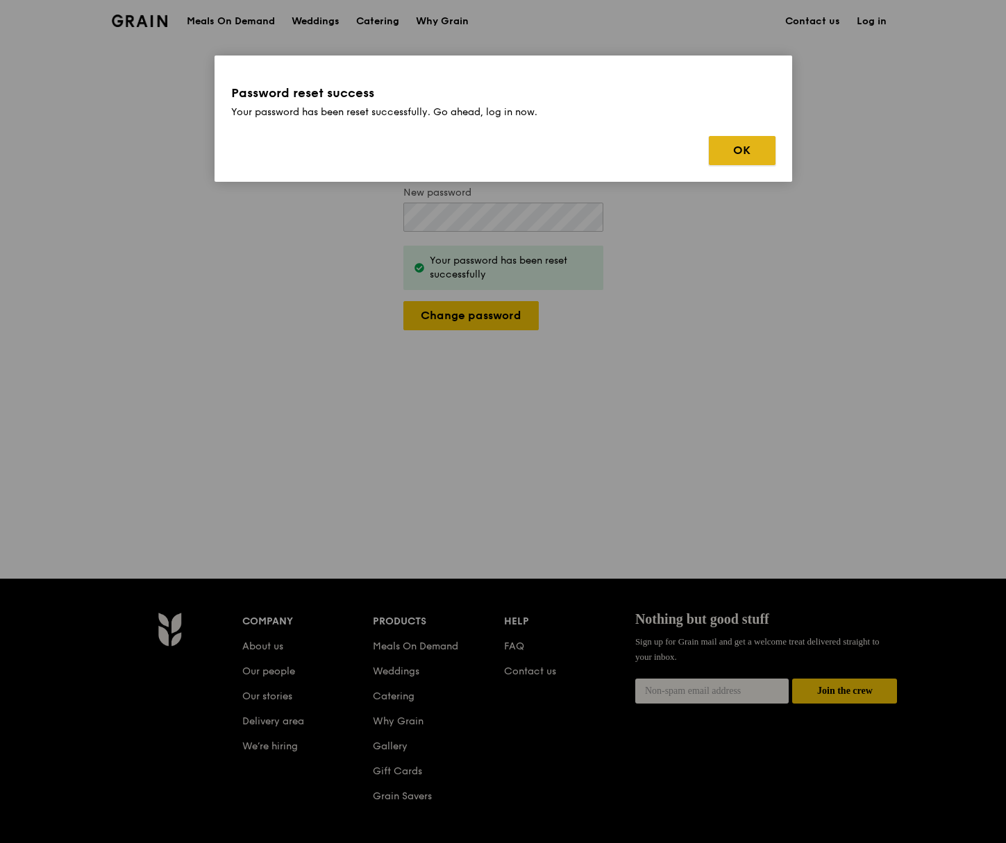
click at [759, 159] on button "OK" at bounding box center [742, 150] width 67 height 29
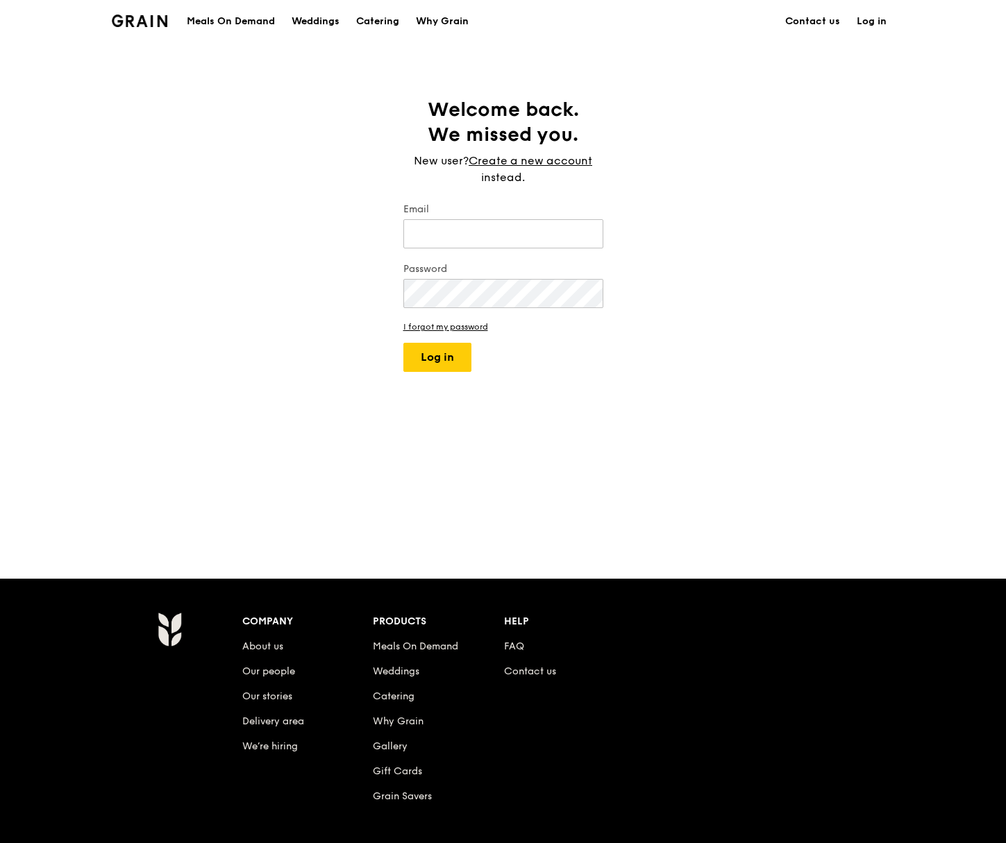
click at [881, 23] on link "Log in" at bounding box center [871, 22] width 46 height 42
click at [879, 22] on link "Log in" at bounding box center [871, 22] width 46 height 42
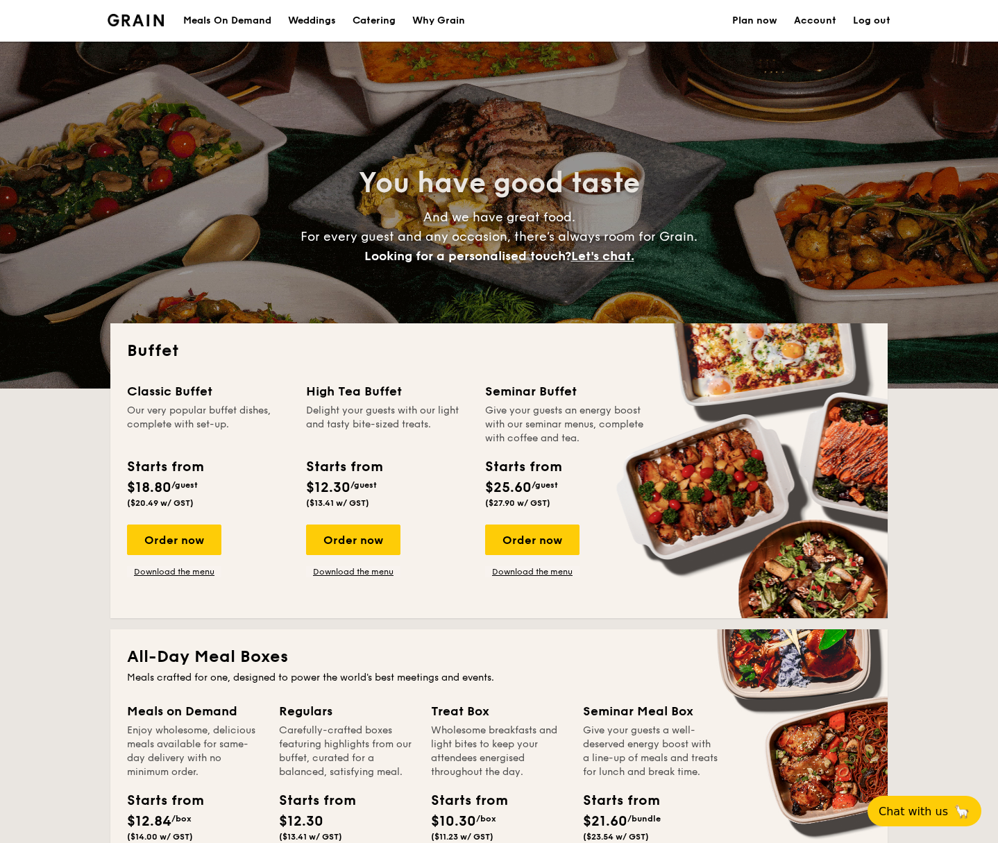
select select
